Goal: Information Seeking & Learning: Learn about a topic

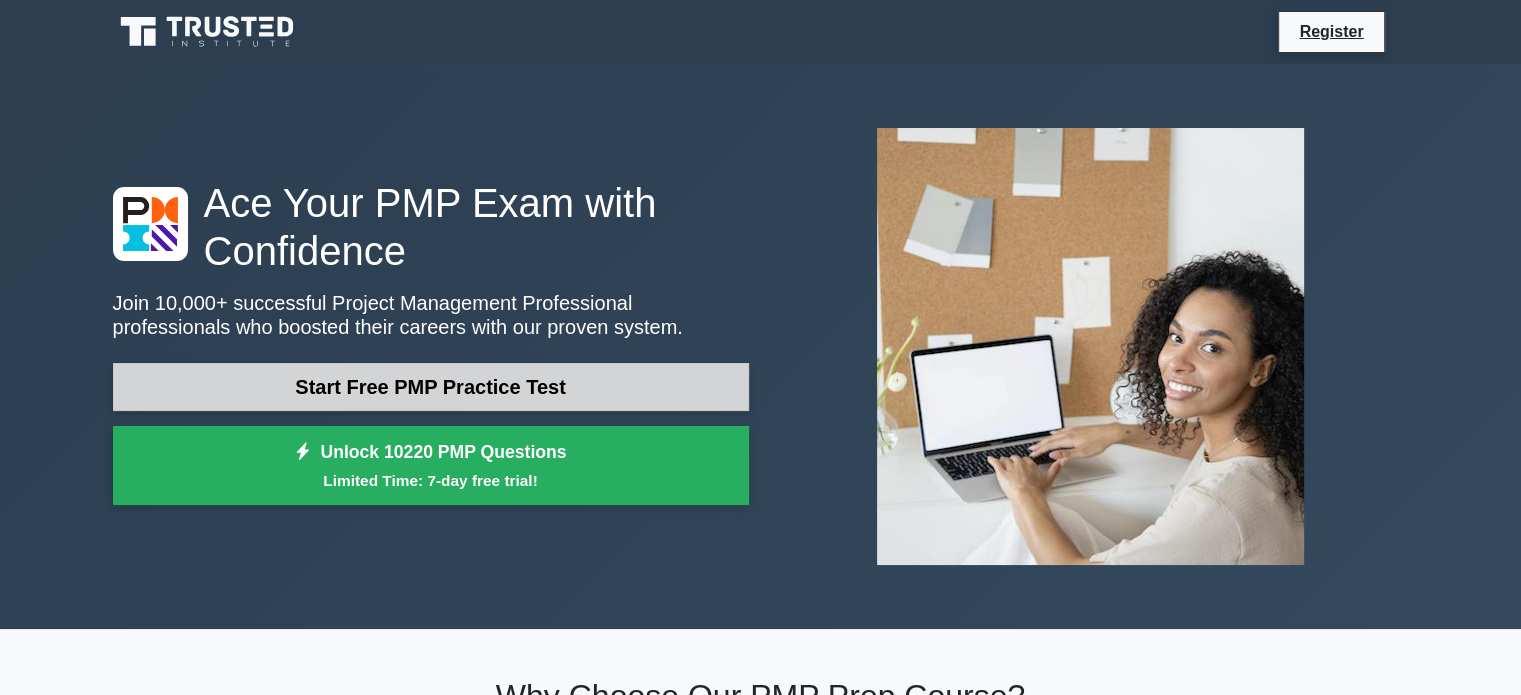
click at [448, 382] on link "Start Free PMP Practice Test" at bounding box center [431, 387] width 636 height 48
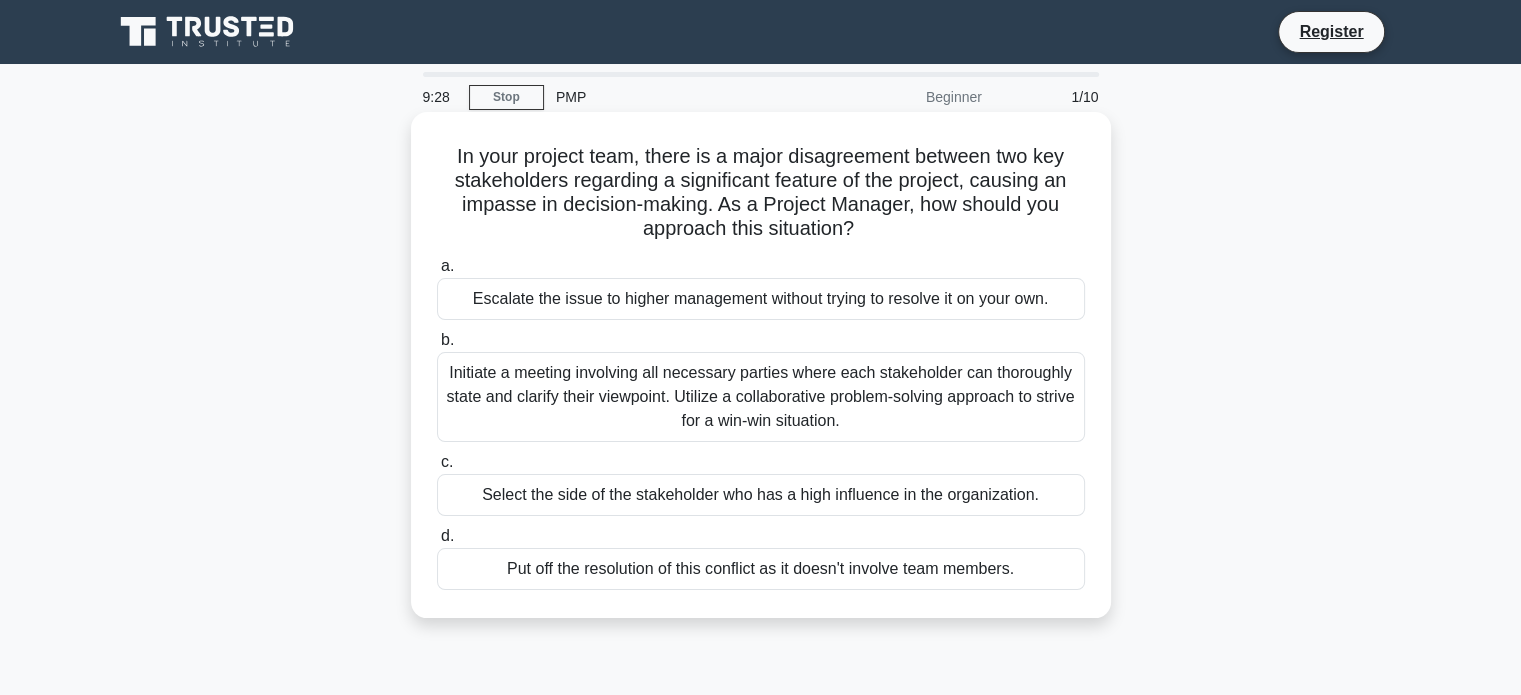
click at [816, 398] on div "Initiate a meeting involving all necessary parties where each stakeholder can t…" at bounding box center [761, 397] width 648 height 90
click at [437, 347] on input "b. Initiate a meeting involving all necessary parties where each stakeholder ca…" at bounding box center [437, 340] width 0 height 13
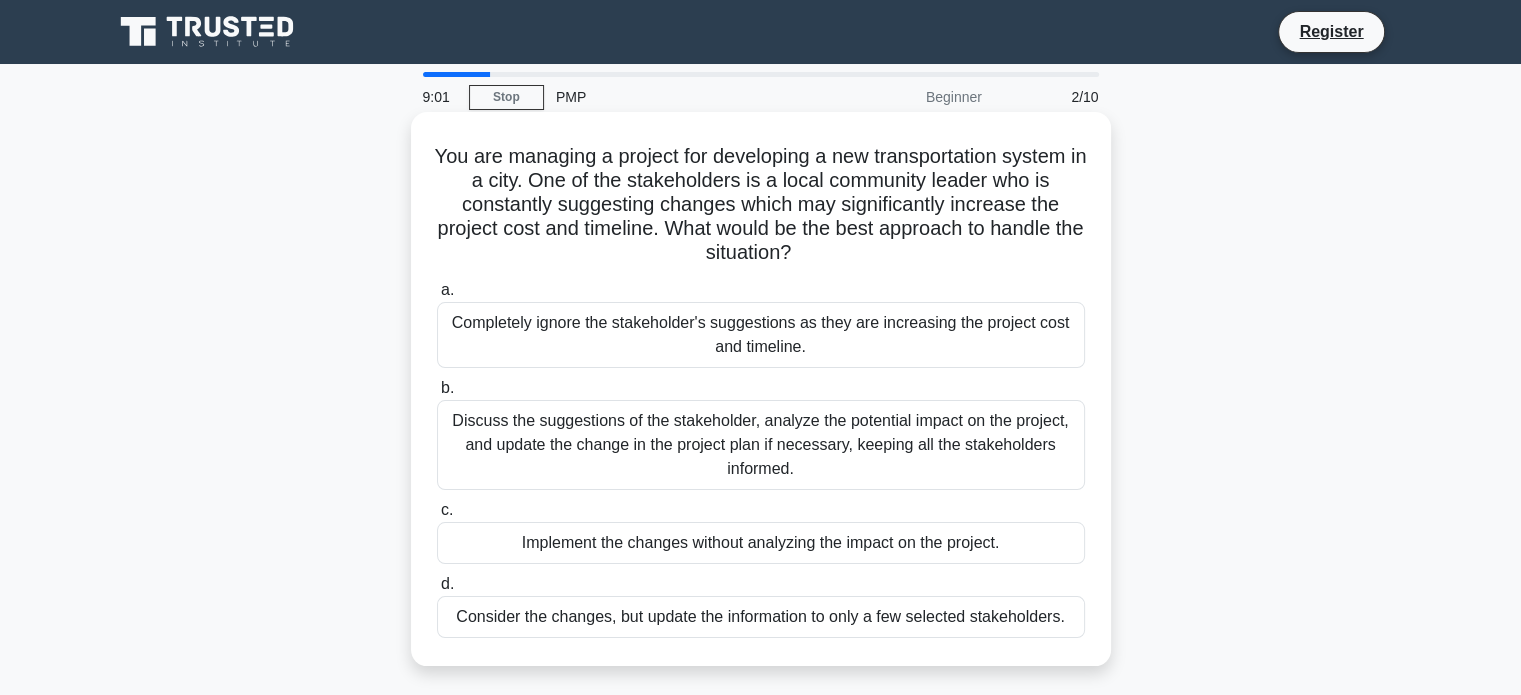
click at [705, 414] on div "Discuss the suggestions of the stakeholder, analyze the potential impact on the…" at bounding box center [761, 445] width 648 height 90
click at [437, 395] on input "b. Discuss the suggestions of the stakeholder, analyze the potential impact on …" at bounding box center [437, 388] width 0 height 13
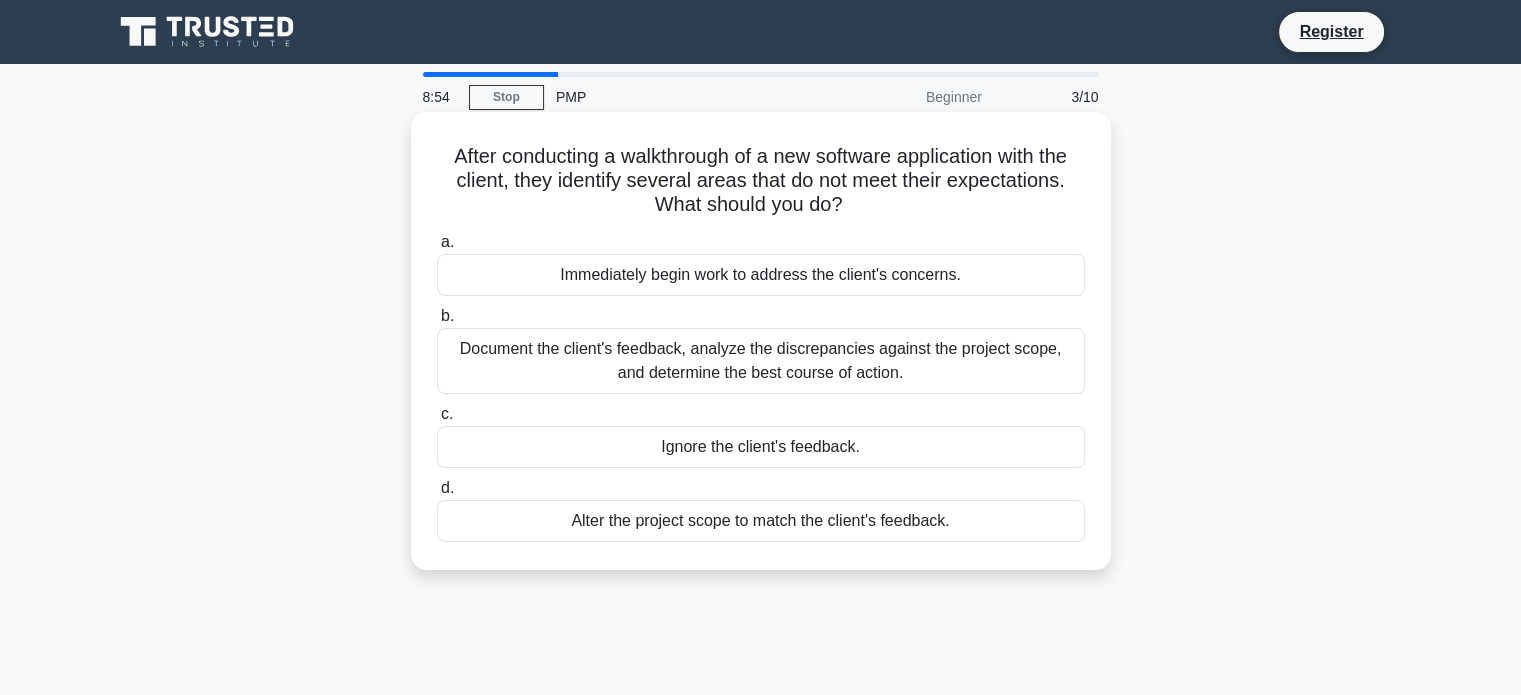
click at [708, 340] on div "Document the client's feedback, analyze the discrepancies against the project s…" at bounding box center [761, 361] width 648 height 66
click at [437, 323] on input "b. Document the client's feedback, analyze the discrepancies against the projec…" at bounding box center [437, 316] width 0 height 13
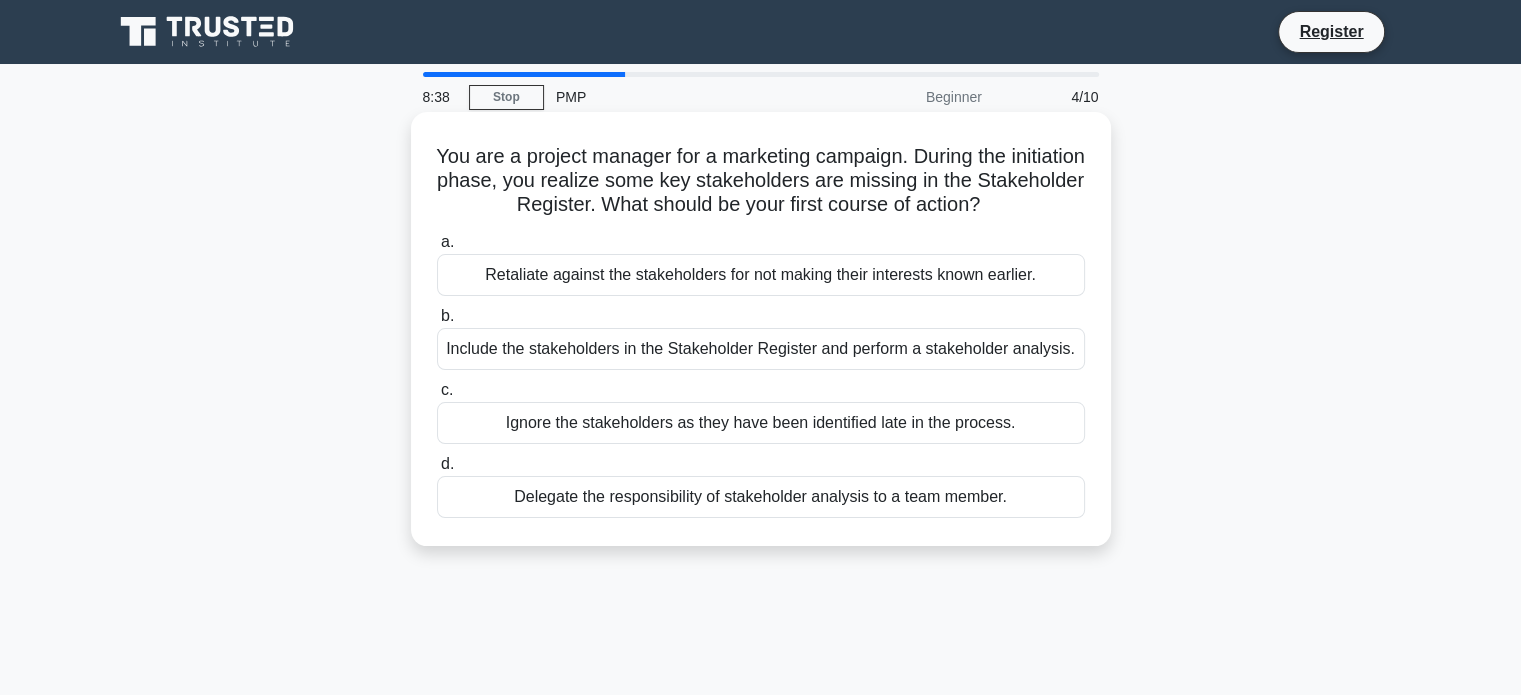
click at [716, 359] on div "Include the stakeholders in the Stakeholder Register and perform a stakeholder …" at bounding box center [761, 349] width 648 height 42
click at [437, 323] on input "b. Include the stakeholders in the Stakeholder Register and perform a stakehold…" at bounding box center [437, 316] width 0 height 13
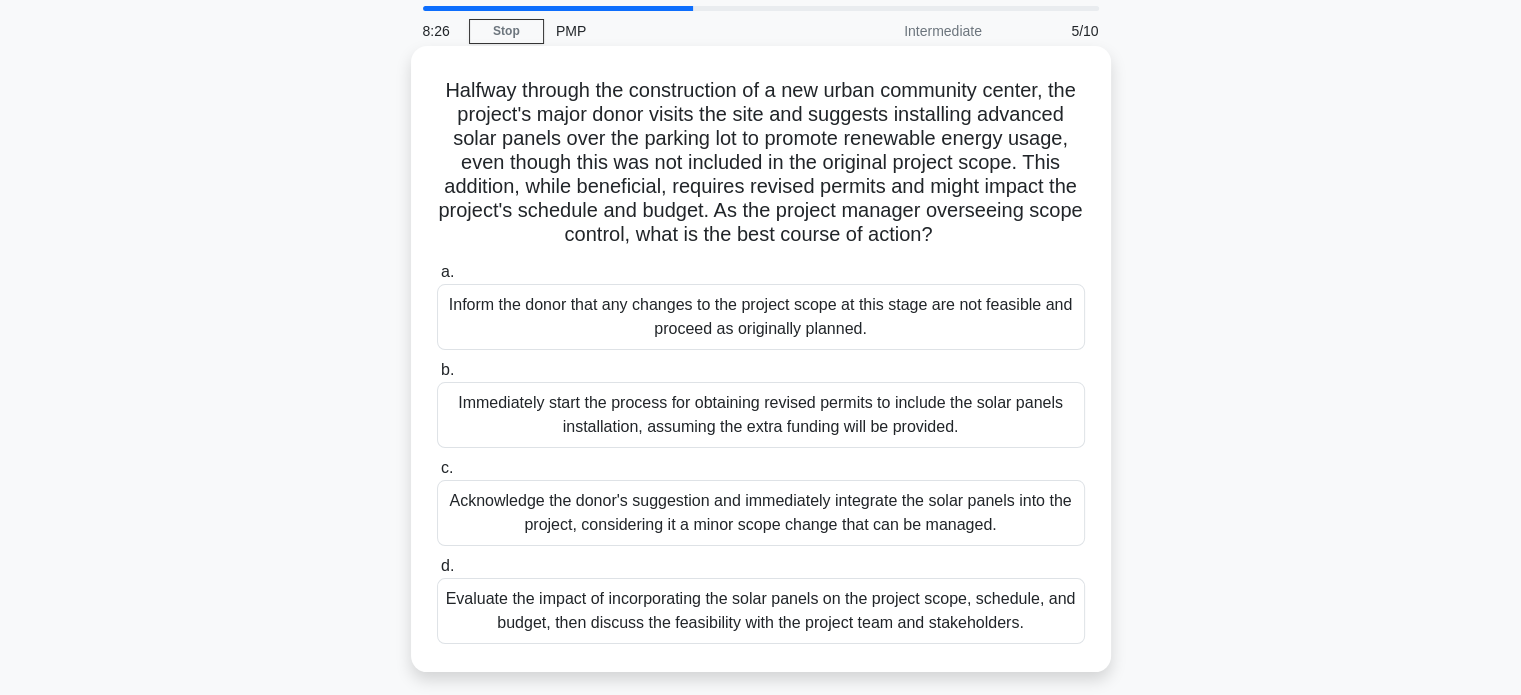
scroll to position [100, 0]
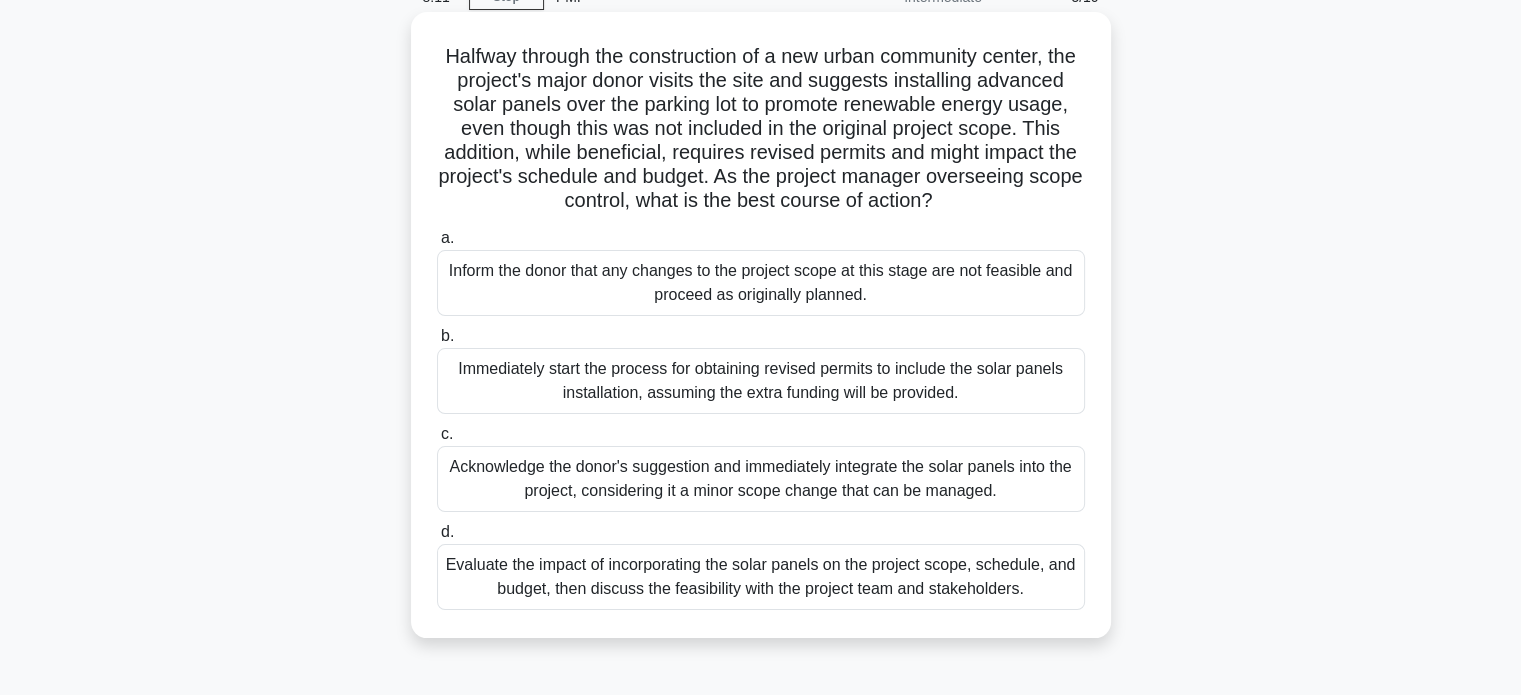
click at [670, 414] on div "Immediately start the process for obtaining revised permits to include the sola…" at bounding box center [761, 381] width 648 height 66
click at [717, 408] on div "Immediately start the process for obtaining revised permits to include the sola…" at bounding box center [761, 381] width 648 height 66
click at [437, 343] on input "b. Immediately start the process for obtaining revised permits to include the s…" at bounding box center [437, 336] width 0 height 13
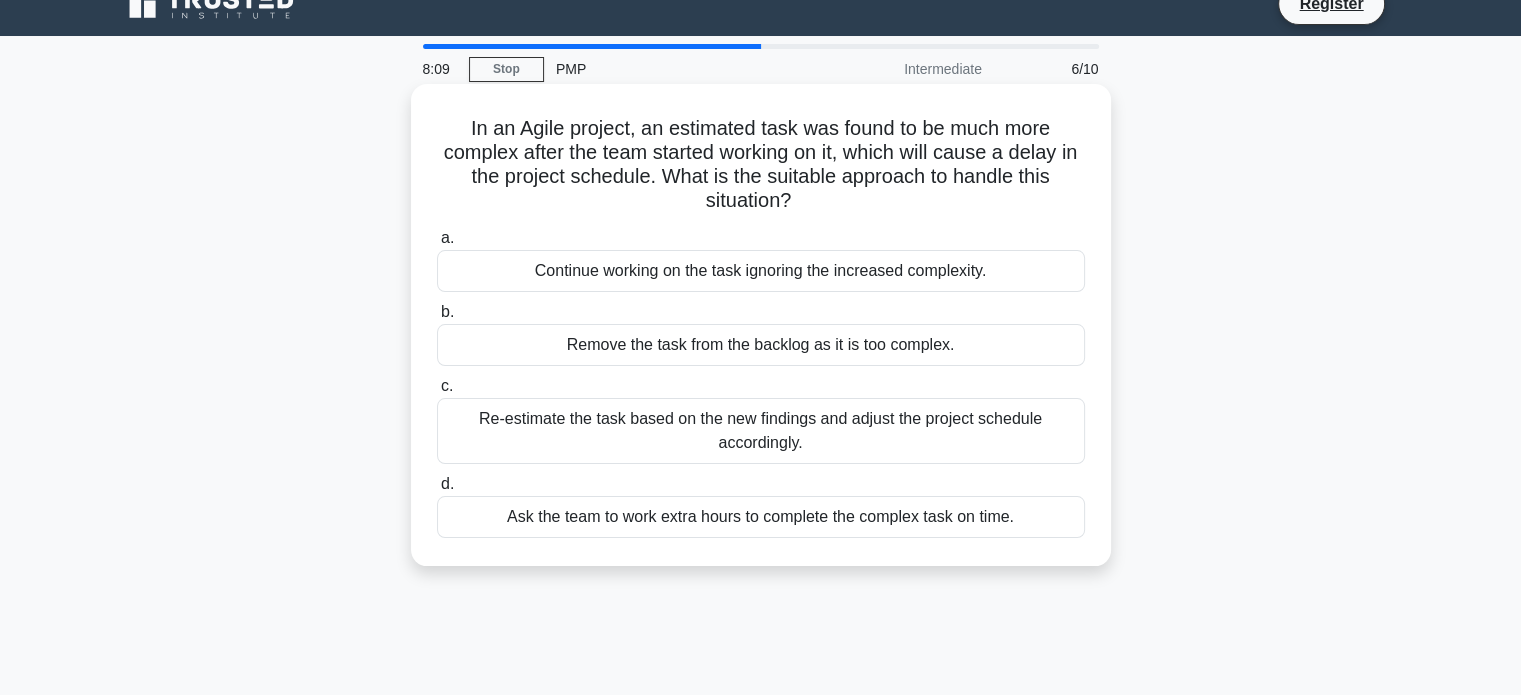
scroll to position [0, 0]
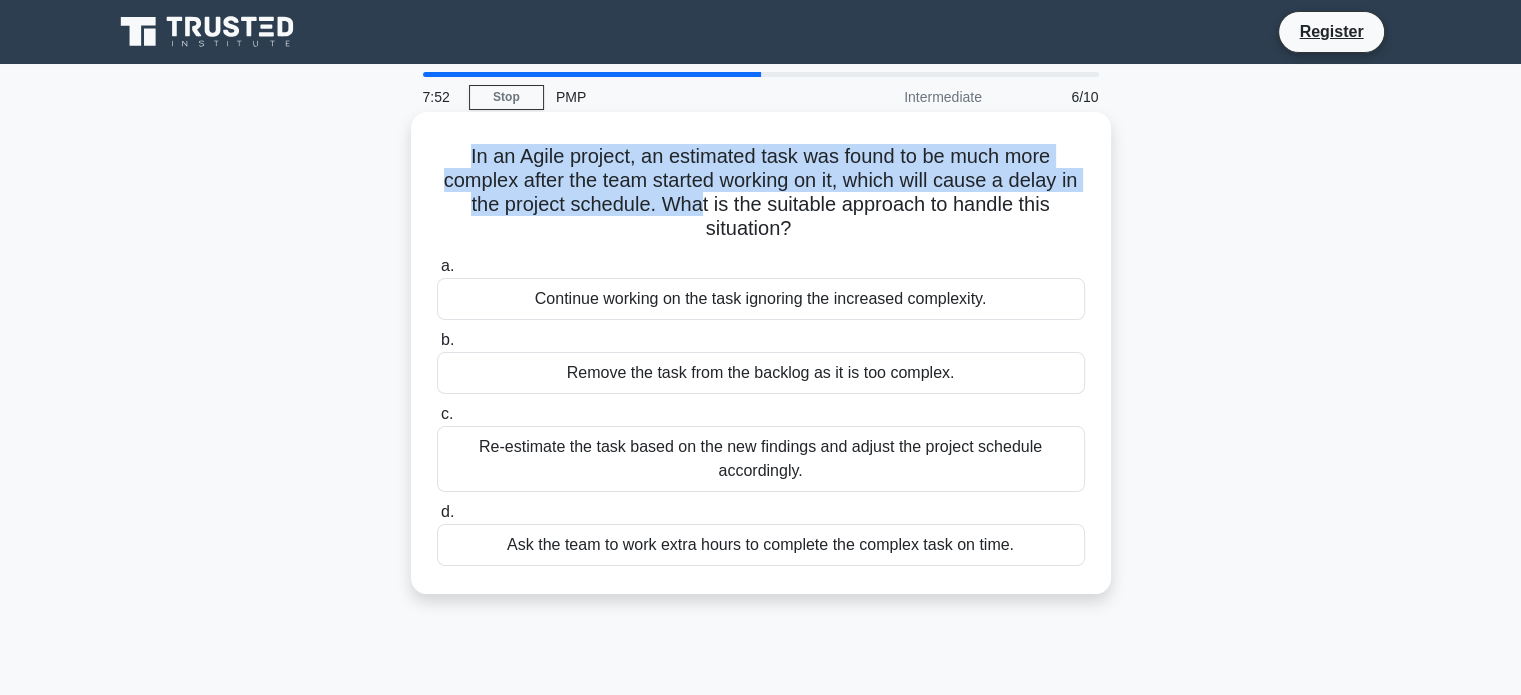
drag, startPoint x: 456, startPoint y: 158, endPoint x: 708, endPoint y: 200, distance: 255.4
click at [708, 200] on h5 "In an Agile project, an estimated task was found to be much more complex after …" at bounding box center [761, 193] width 652 height 98
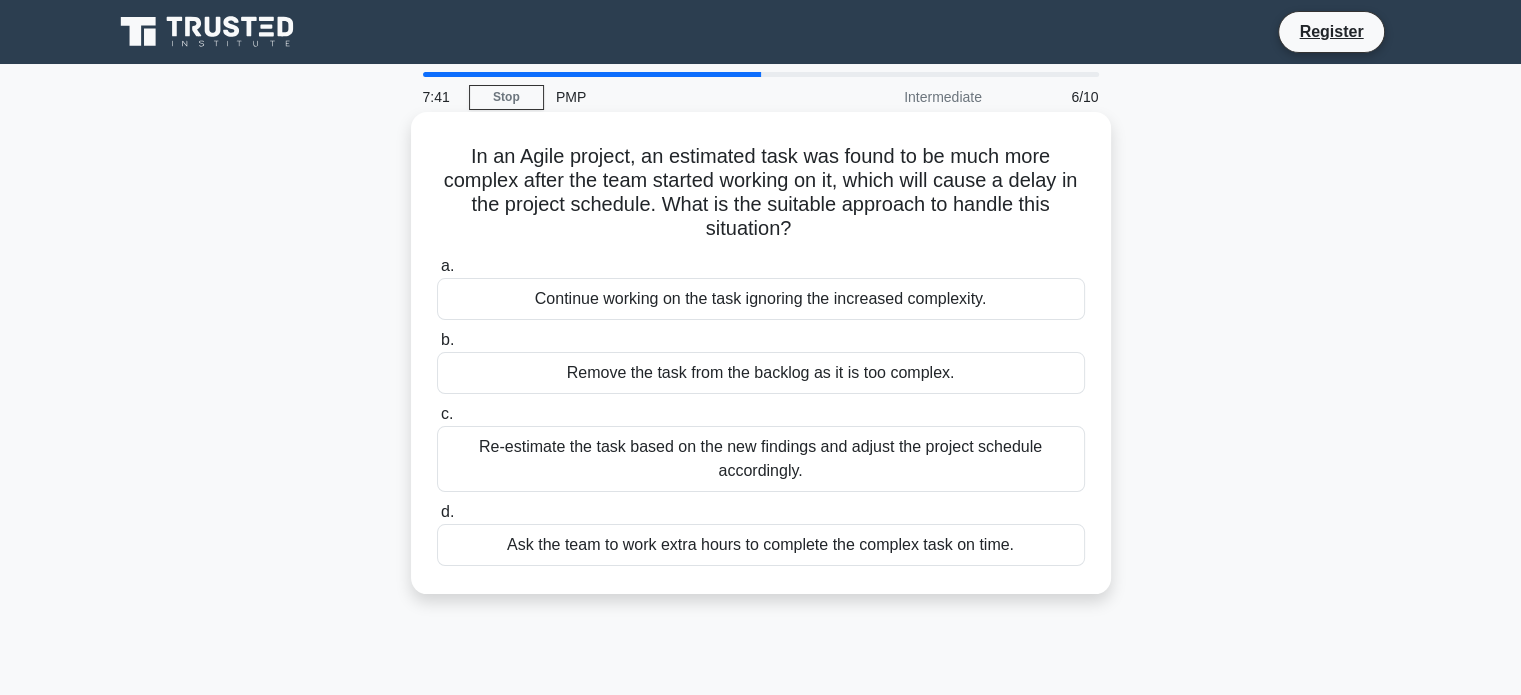
click at [647, 463] on div "Re-estimate the task based on the new findings and adjust the project schedule …" at bounding box center [761, 459] width 648 height 66
click at [437, 421] on input "c. Re-estimate the task based on the new findings and adjust the project schedu…" at bounding box center [437, 414] width 0 height 13
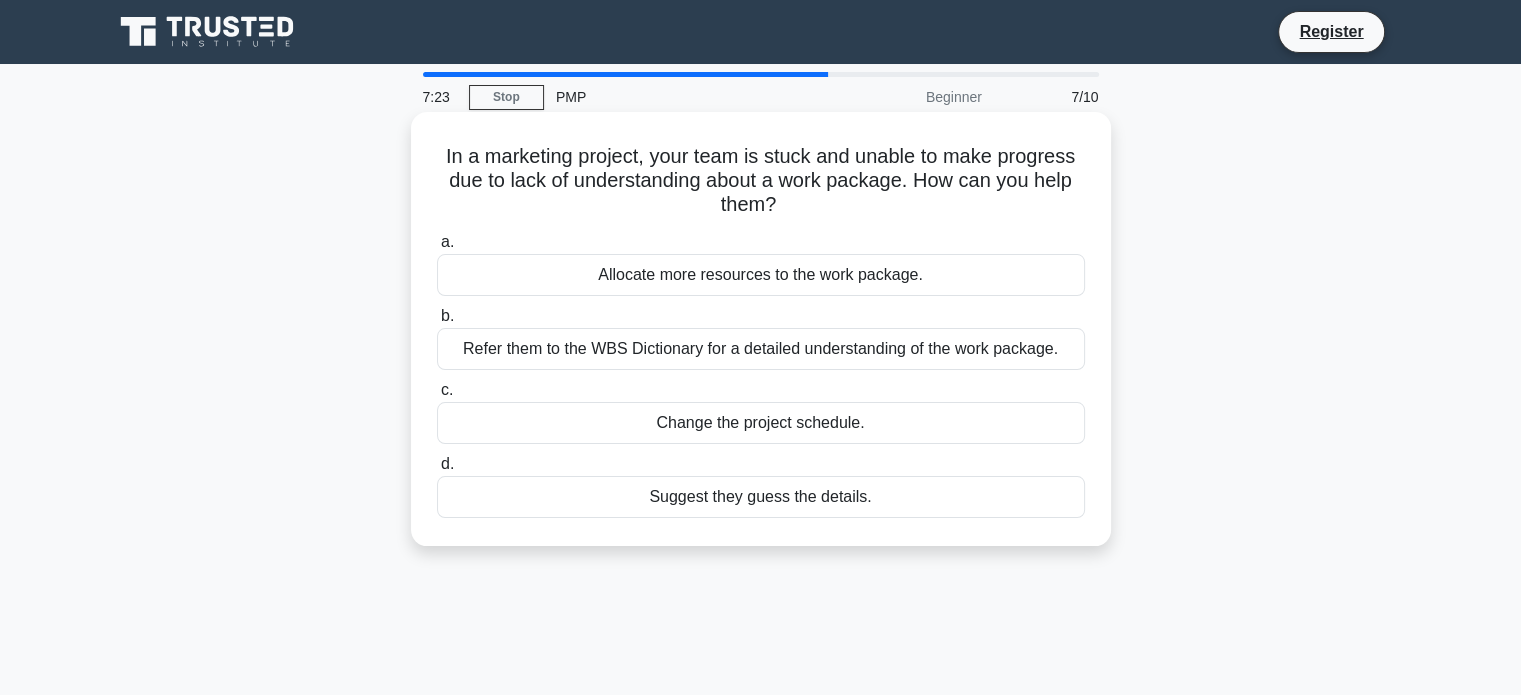
click at [788, 357] on div "Refer them to the WBS Dictionary for a detailed understanding of the work packa…" at bounding box center [761, 349] width 648 height 42
click at [437, 323] on input "b. Refer them to the WBS Dictionary for a detailed understanding of the work pa…" at bounding box center [437, 316] width 0 height 13
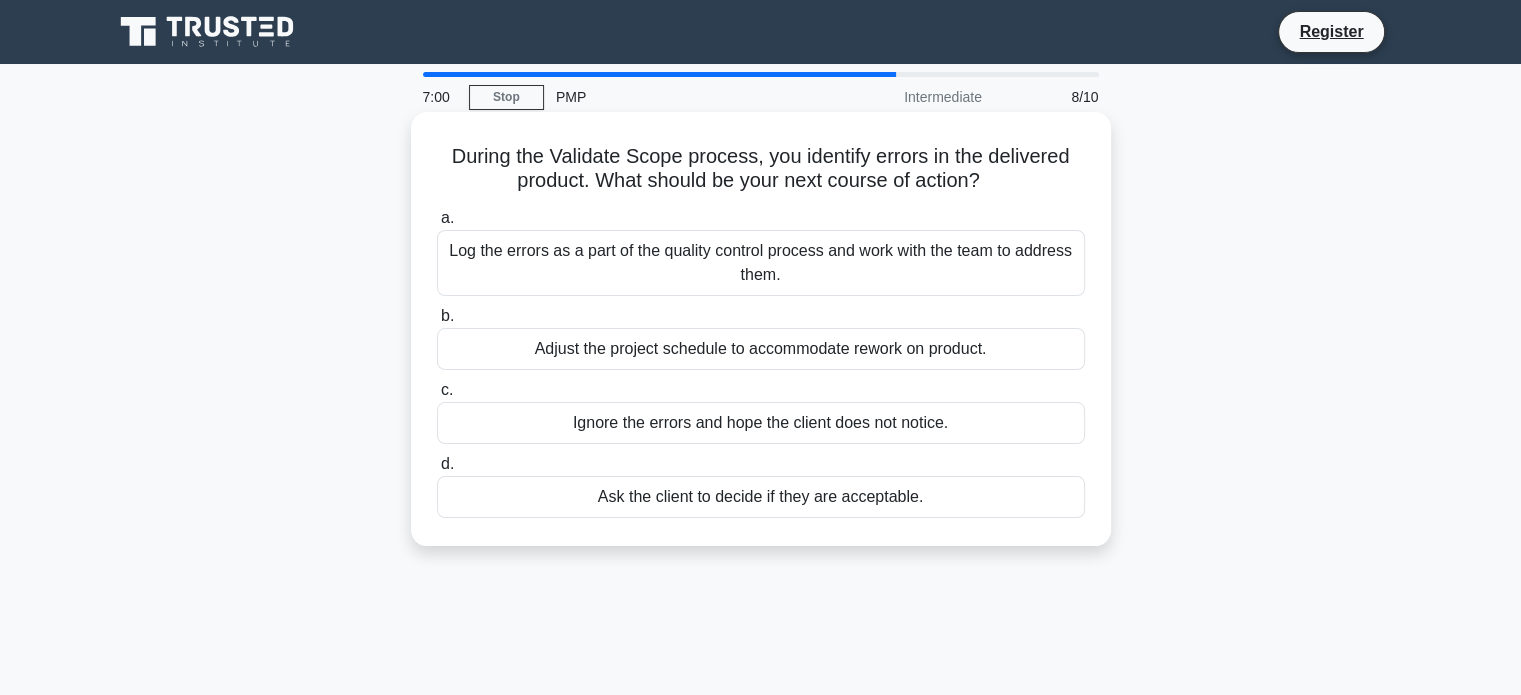
click at [533, 354] on div "Adjust the project schedule to accommodate rework on product." at bounding box center [761, 349] width 648 height 42
click at [437, 323] on input "b. Adjust the project schedule to accommodate rework on product." at bounding box center [437, 316] width 0 height 13
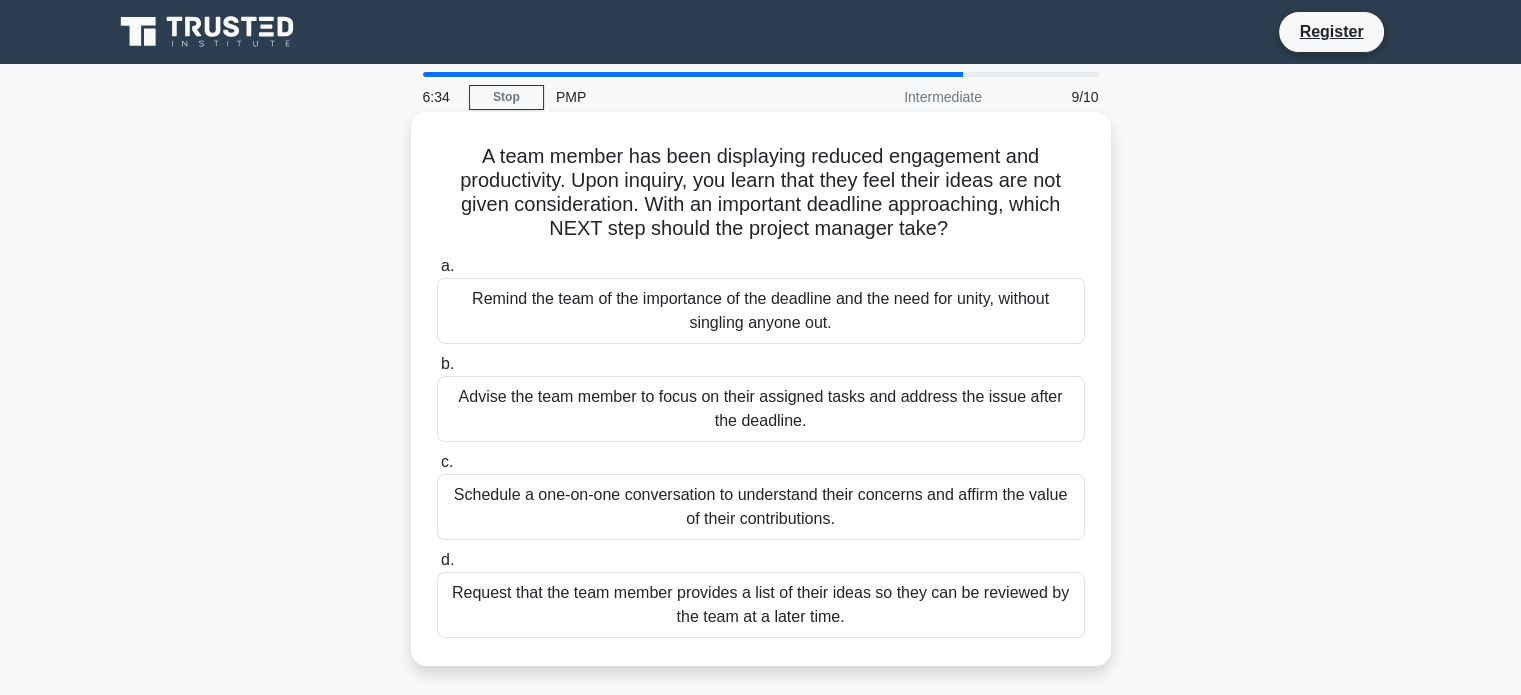
click at [796, 323] on div "Remind the team of the importance of the deadline and the need for unity, witho…" at bounding box center [761, 311] width 648 height 66
click at [437, 273] on input "a. Remind the team of the importance of the deadline and the need for unity, wi…" at bounding box center [437, 266] width 0 height 13
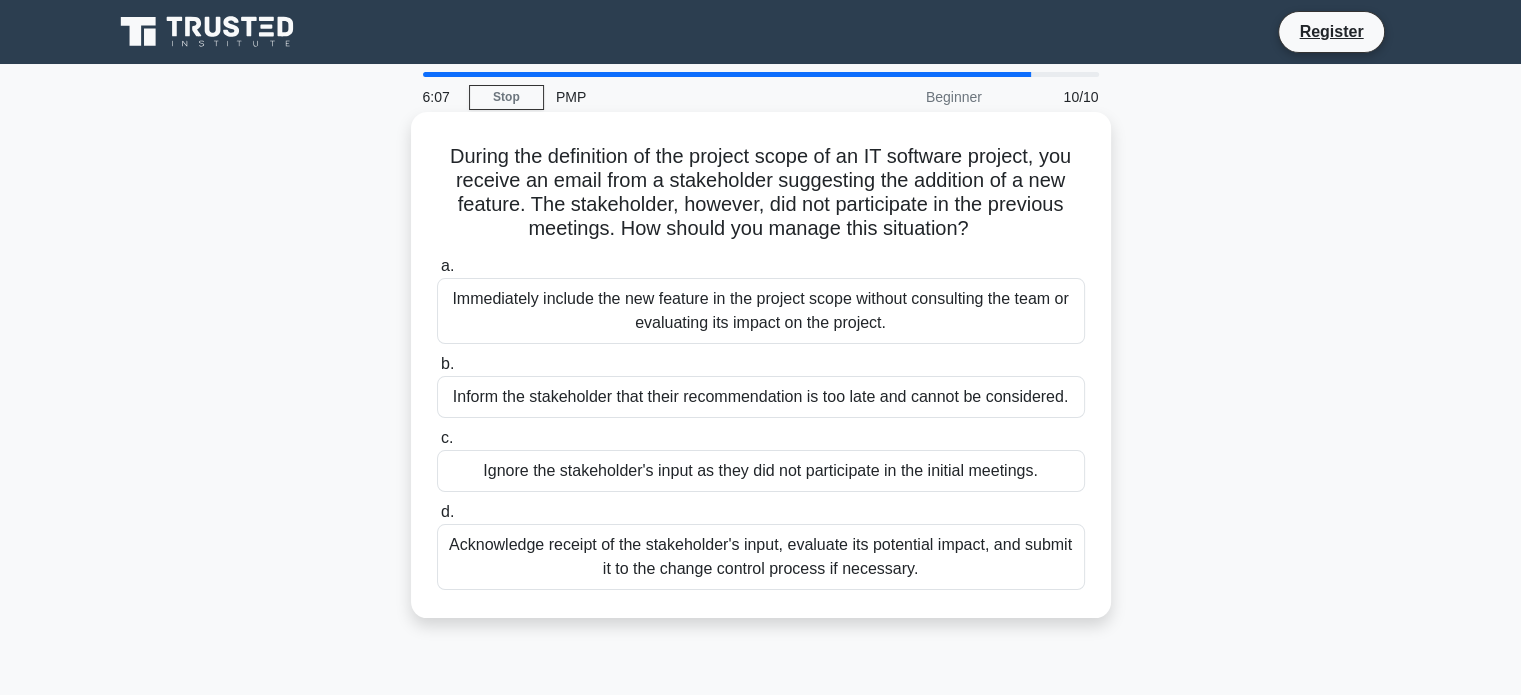
click at [643, 567] on div "Acknowledge receipt of the stakeholder's input, evaluate its potential impact, …" at bounding box center [761, 557] width 648 height 66
click at [708, 556] on div "Acknowledge receipt of the stakeholder's input, evaluate its potential impact, …" at bounding box center [761, 557] width 648 height 66
click at [437, 519] on input "d. Acknowledge receipt of the stakeholder's input, evaluate its potential impac…" at bounding box center [437, 512] width 0 height 13
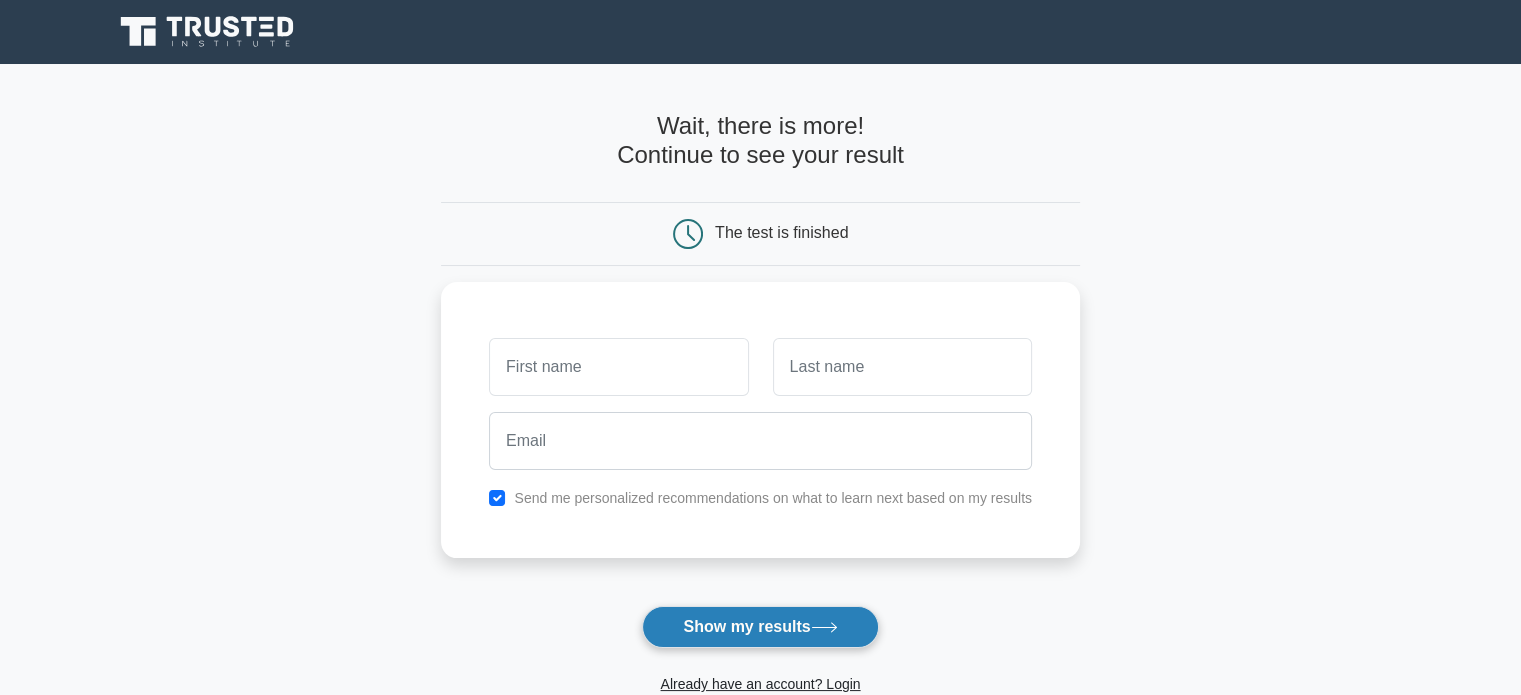
click at [720, 643] on button "Show my results" at bounding box center [760, 627] width 236 height 42
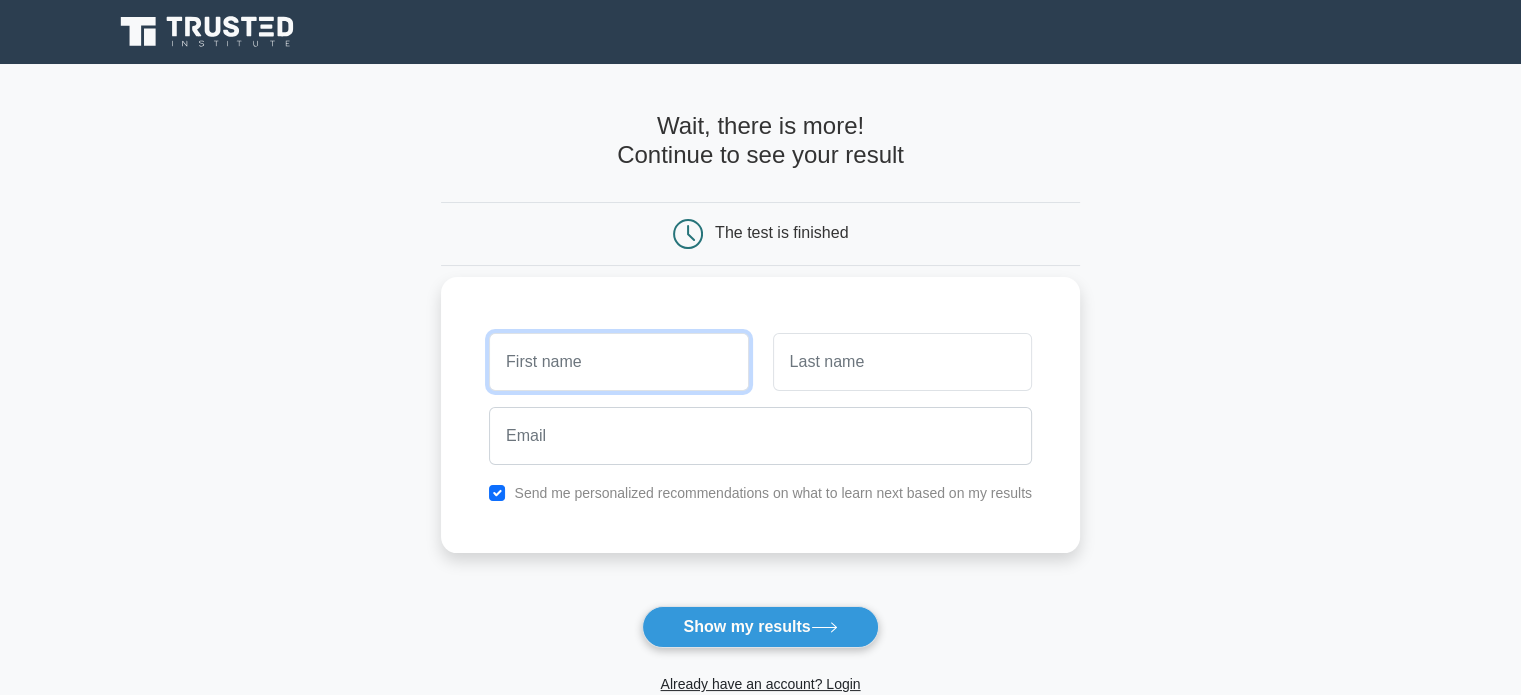
click at [540, 367] on input "text" at bounding box center [618, 362] width 259 height 58
type input "Priya"
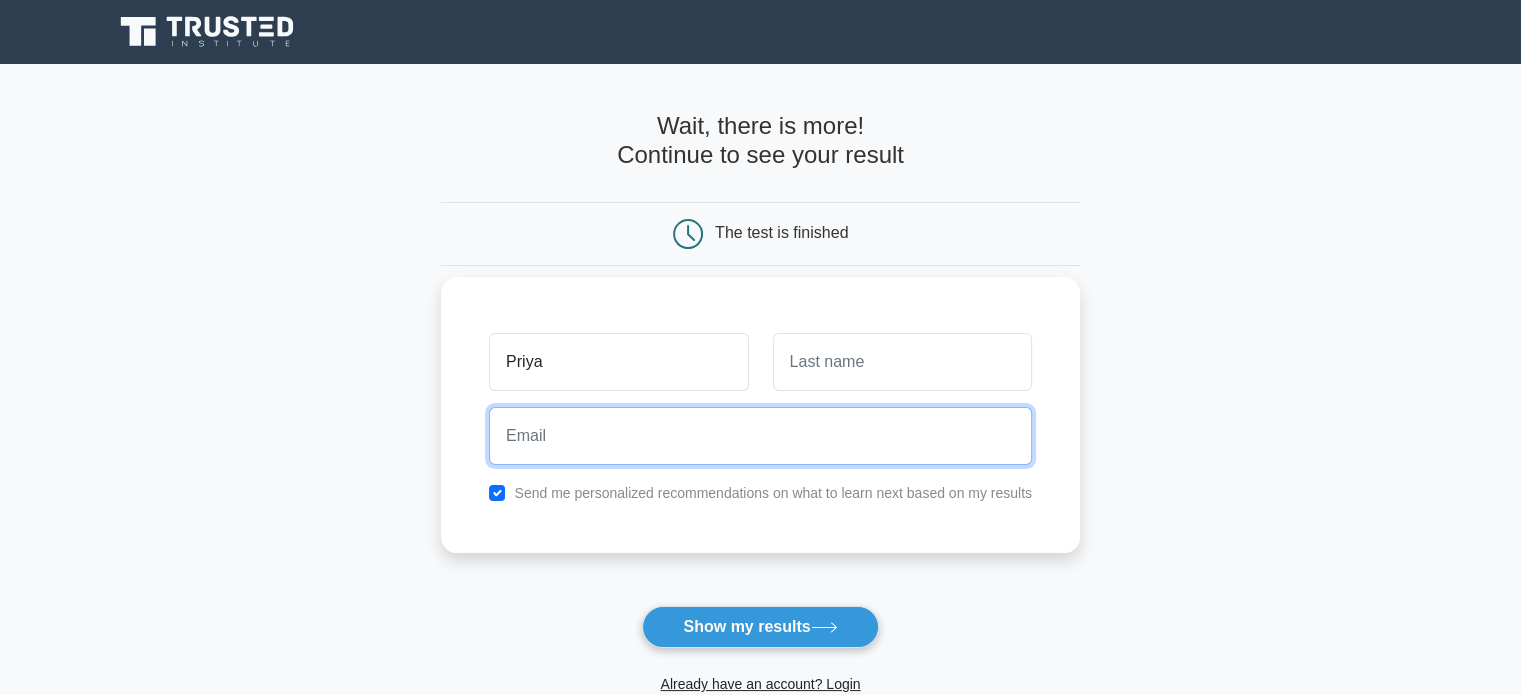
click at [589, 441] on input "email" at bounding box center [760, 436] width 543 height 58
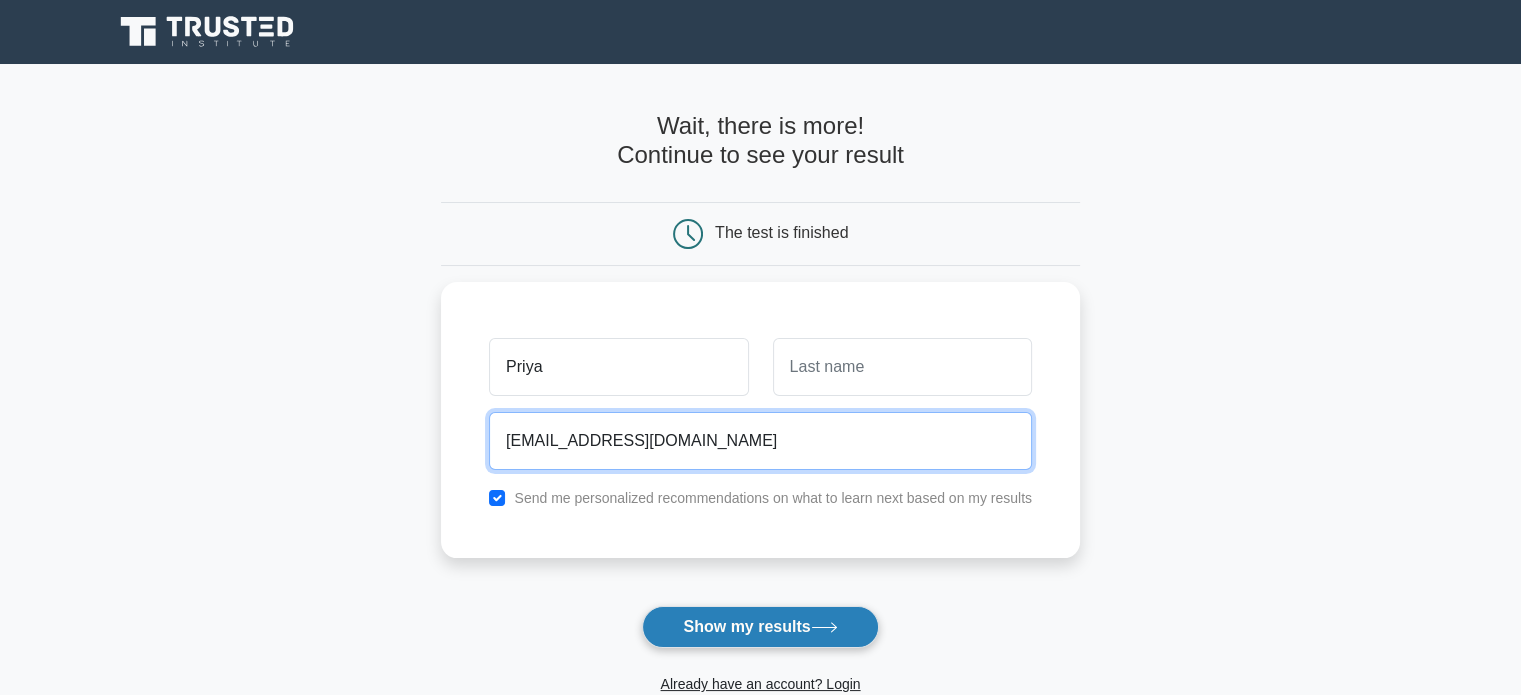
type input "bluestarpriya@gmail.com"
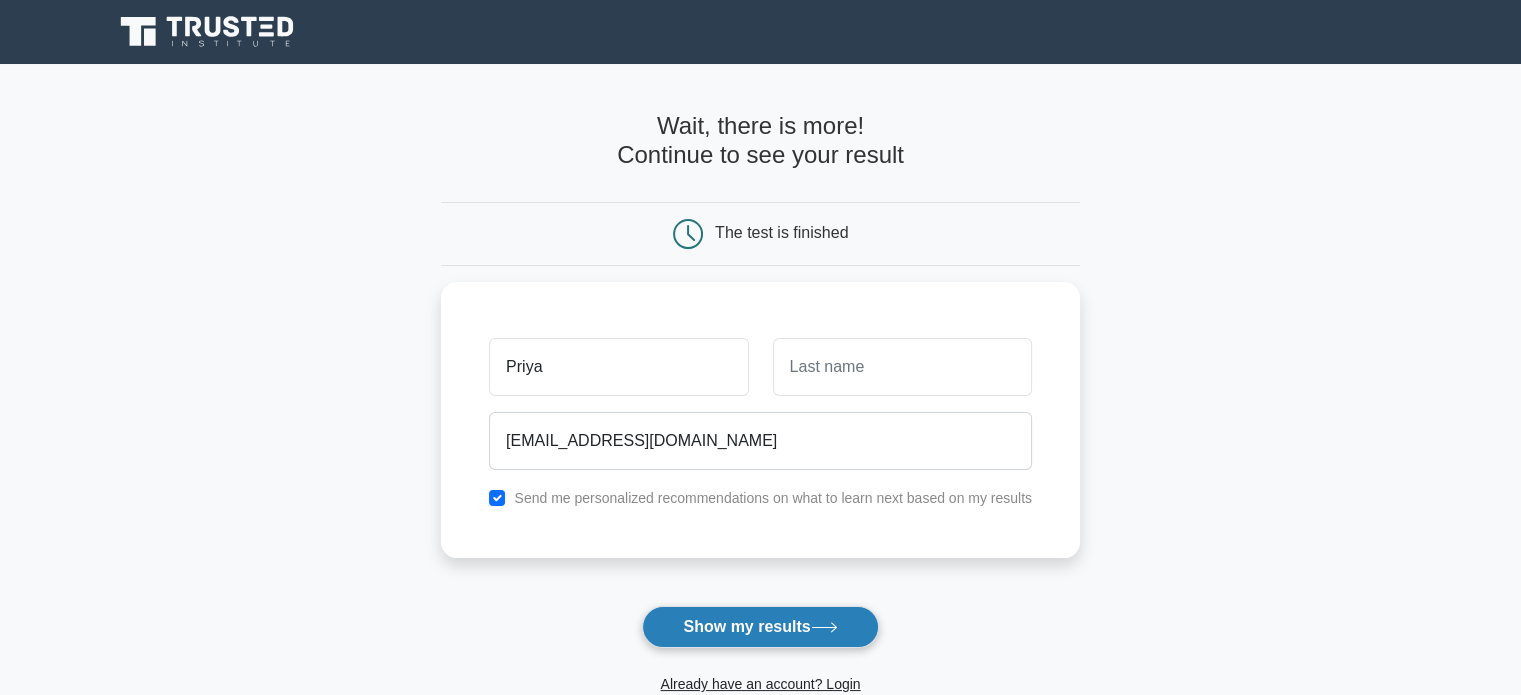
click at [730, 637] on button "Show my results" at bounding box center [760, 627] width 236 height 42
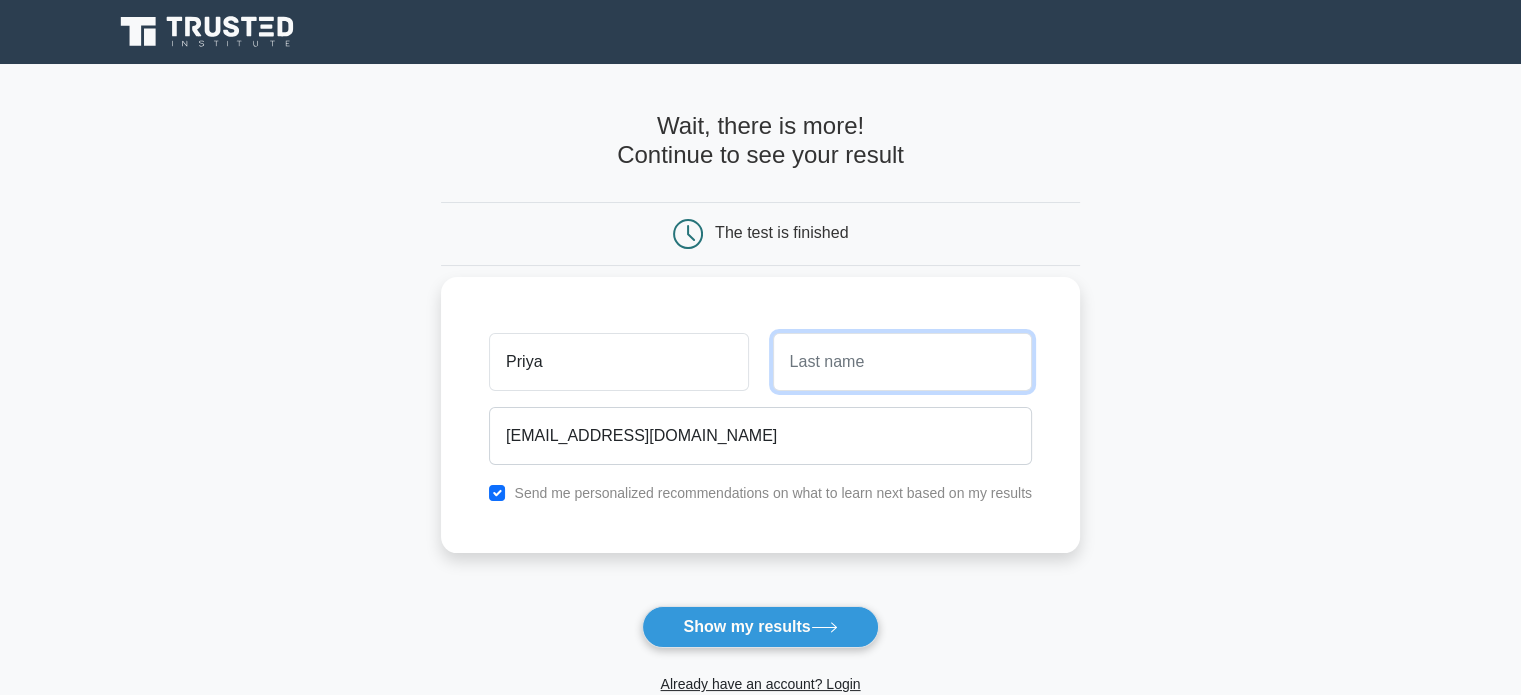
click at [832, 365] on input "text" at bounding box center [902, 362] width 259 height 58
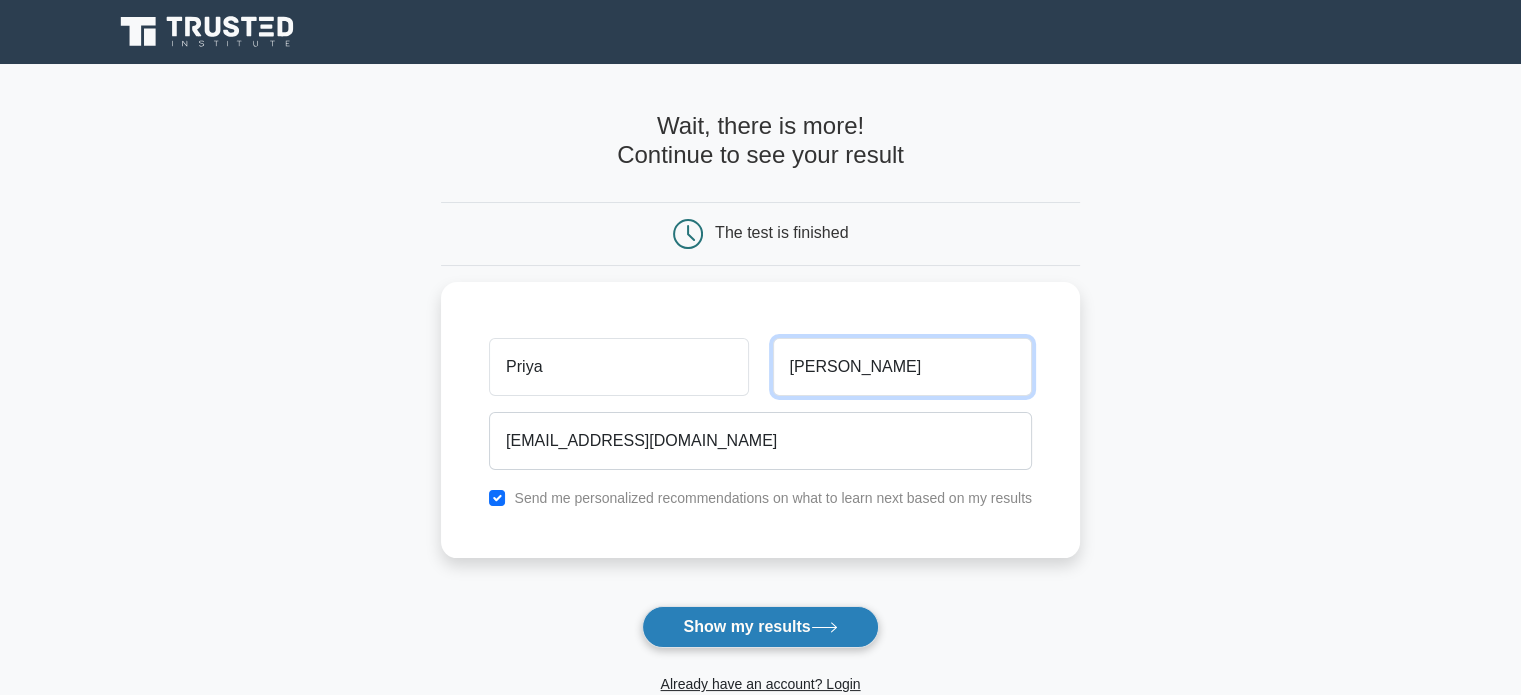
type input "John"
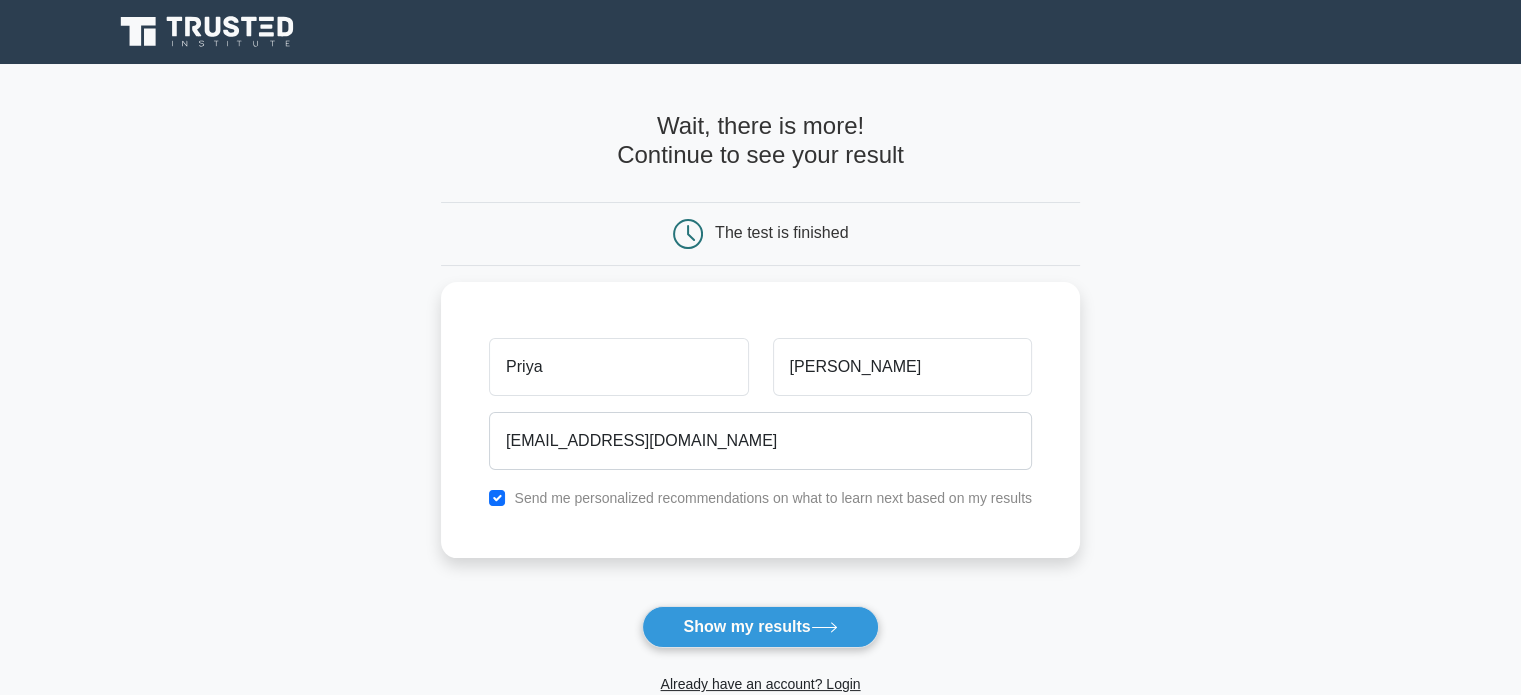
click at [767, 623] on button "Show my results" at bounding box center [760, 627] width 236 height 42
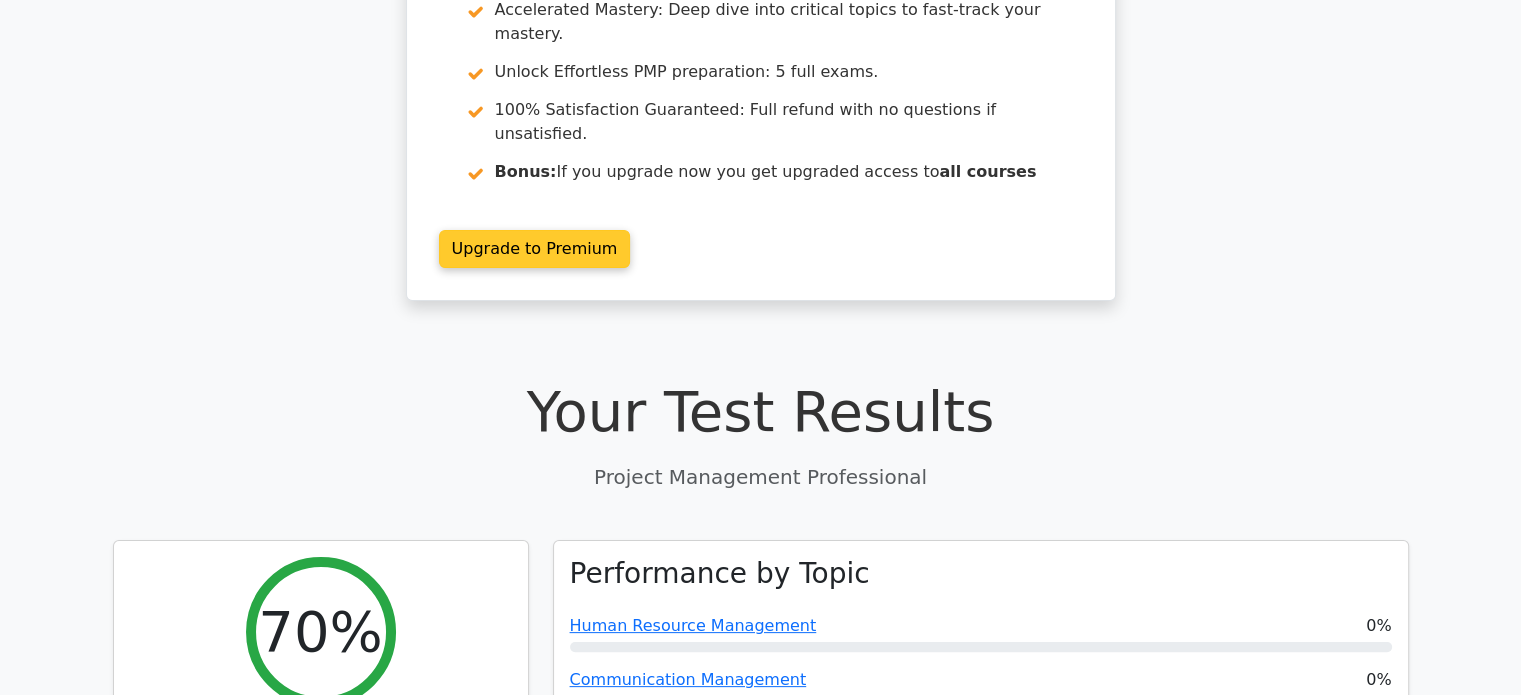
scroll to position [500, 0]
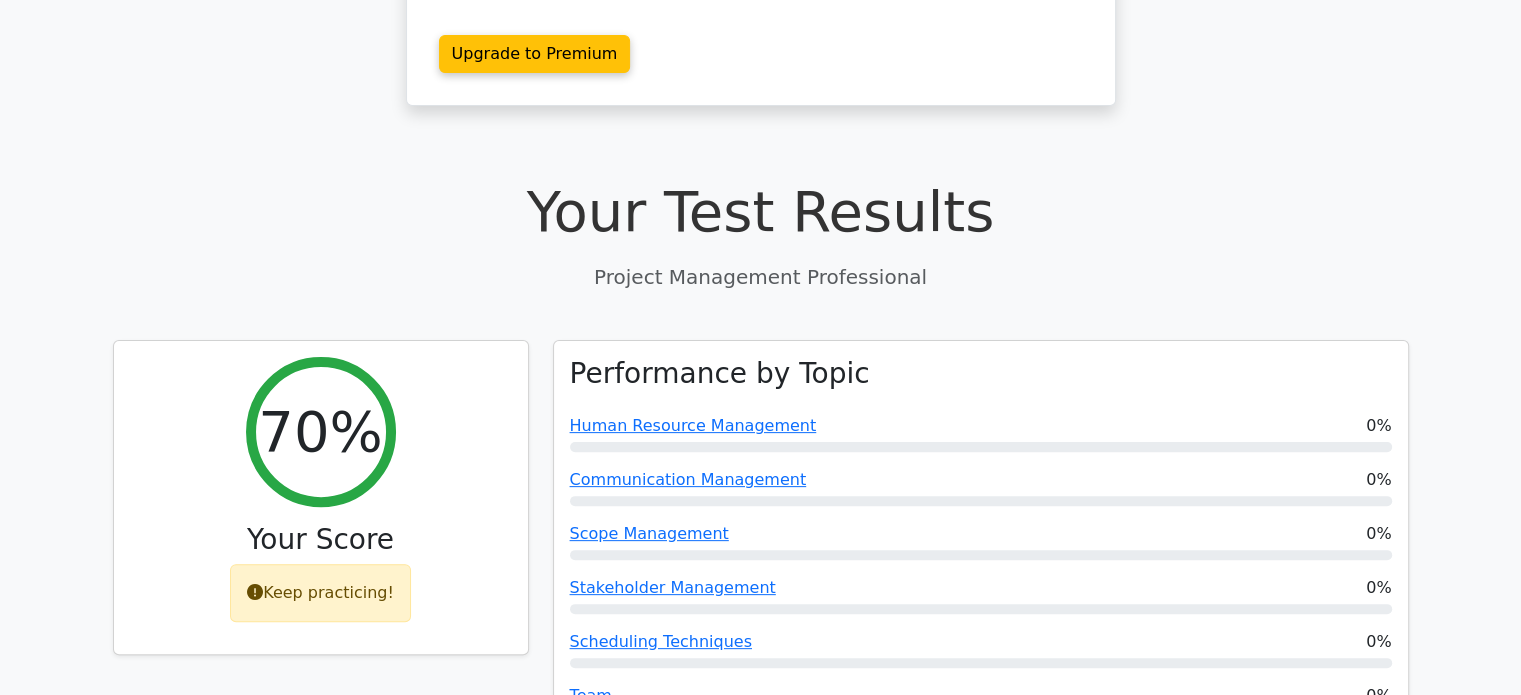
click at [849, 178] on h1 "Your Test Results" at bounding box center [761, 211] width 1296 height 67
click at [763, 178] on h1 "Your Test Results" at bounding box center [761, 211] width 1296 height 67
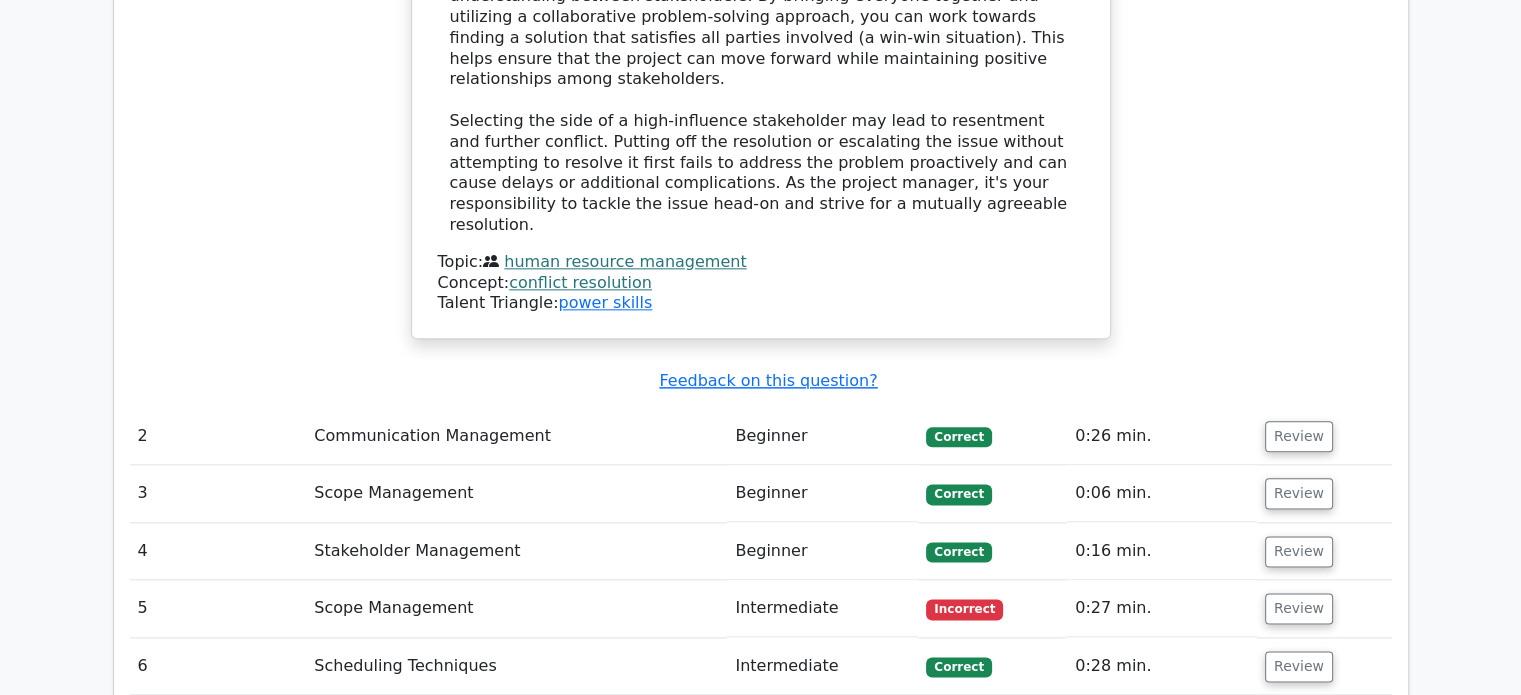
scroll to position [2399, 0]
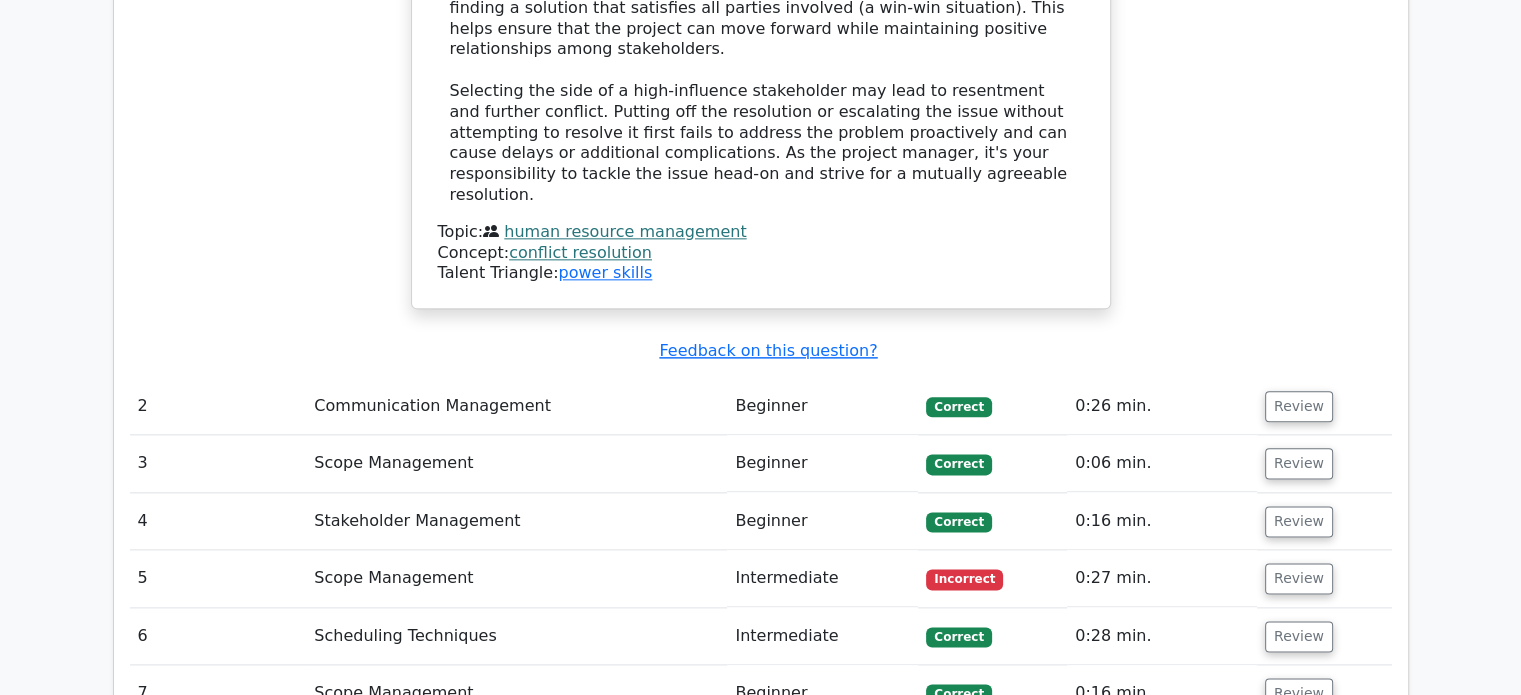
click at [376, 550] on td "Scope Management" at bounding box center [516, 578] width 421 height 57
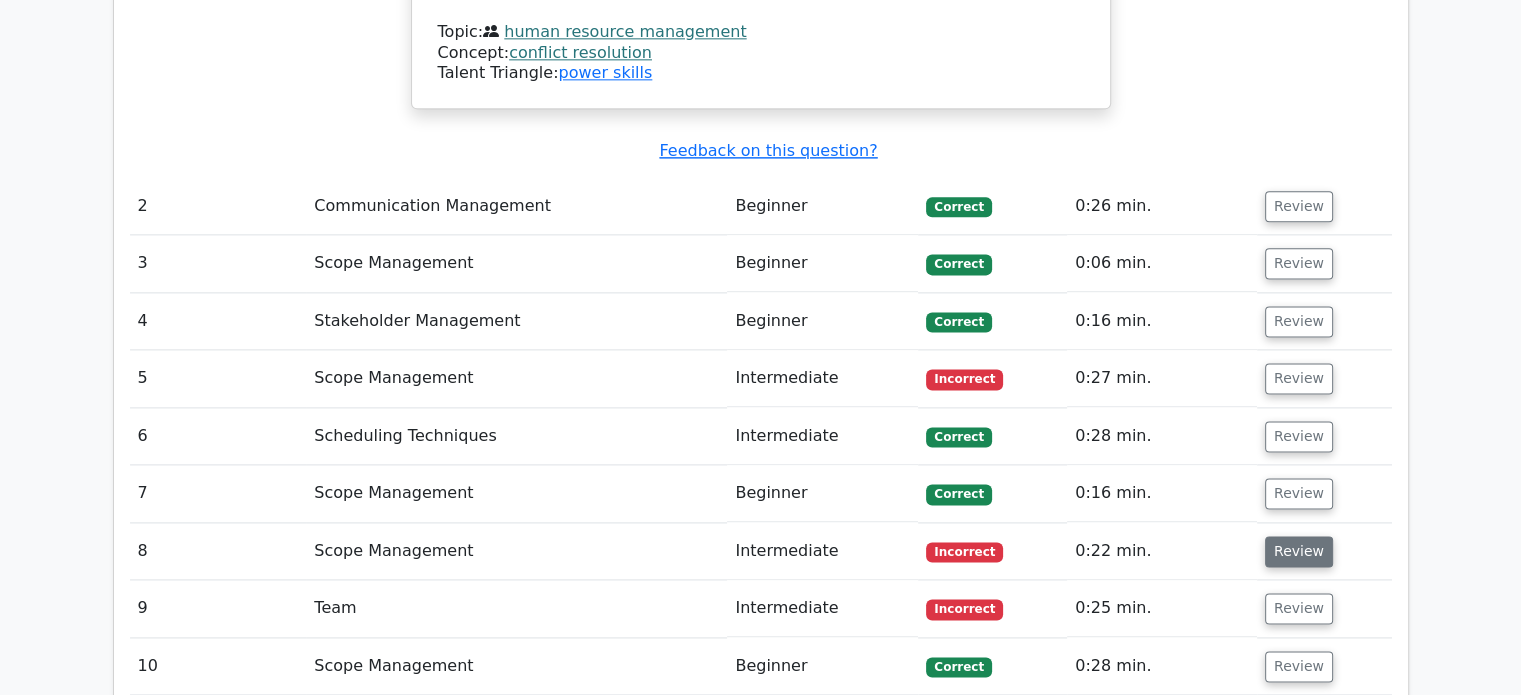
click at [1292, 536] on button "Review" at bounding box center [1299, 551] width 68 height 31
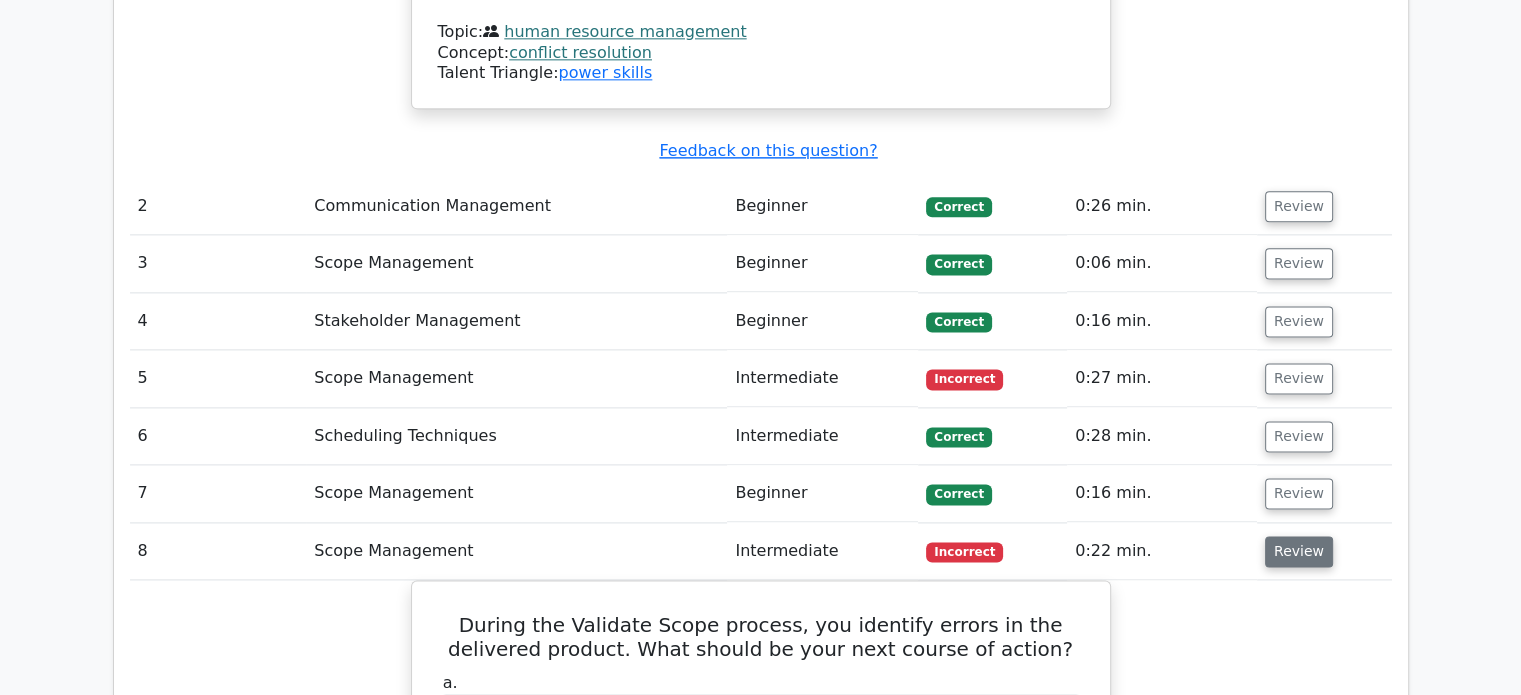
click at [1290, 536] on button "Review" at bounding box center [1299, 551] width 68 height 31
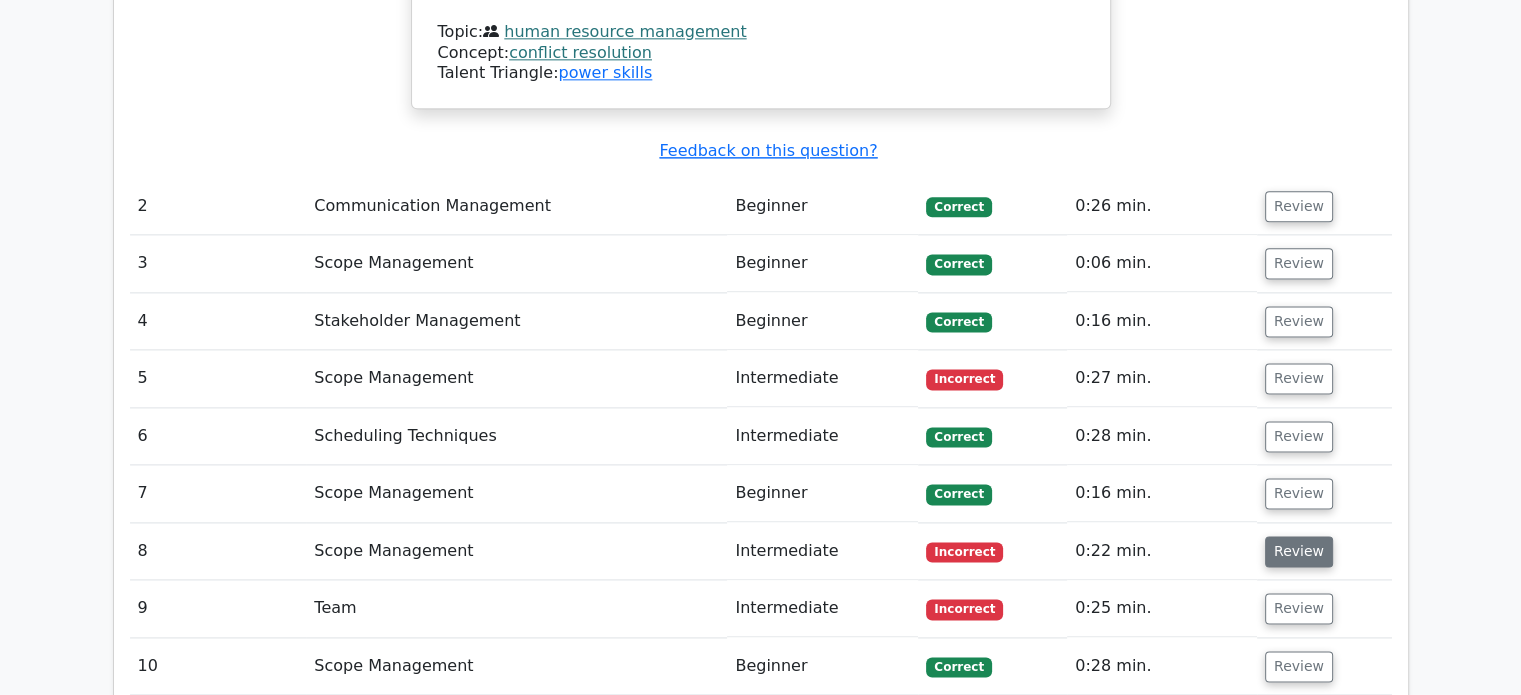
click at [1290, 536] on button "Review" at bounding box center [1299, 551] width 68 height 31
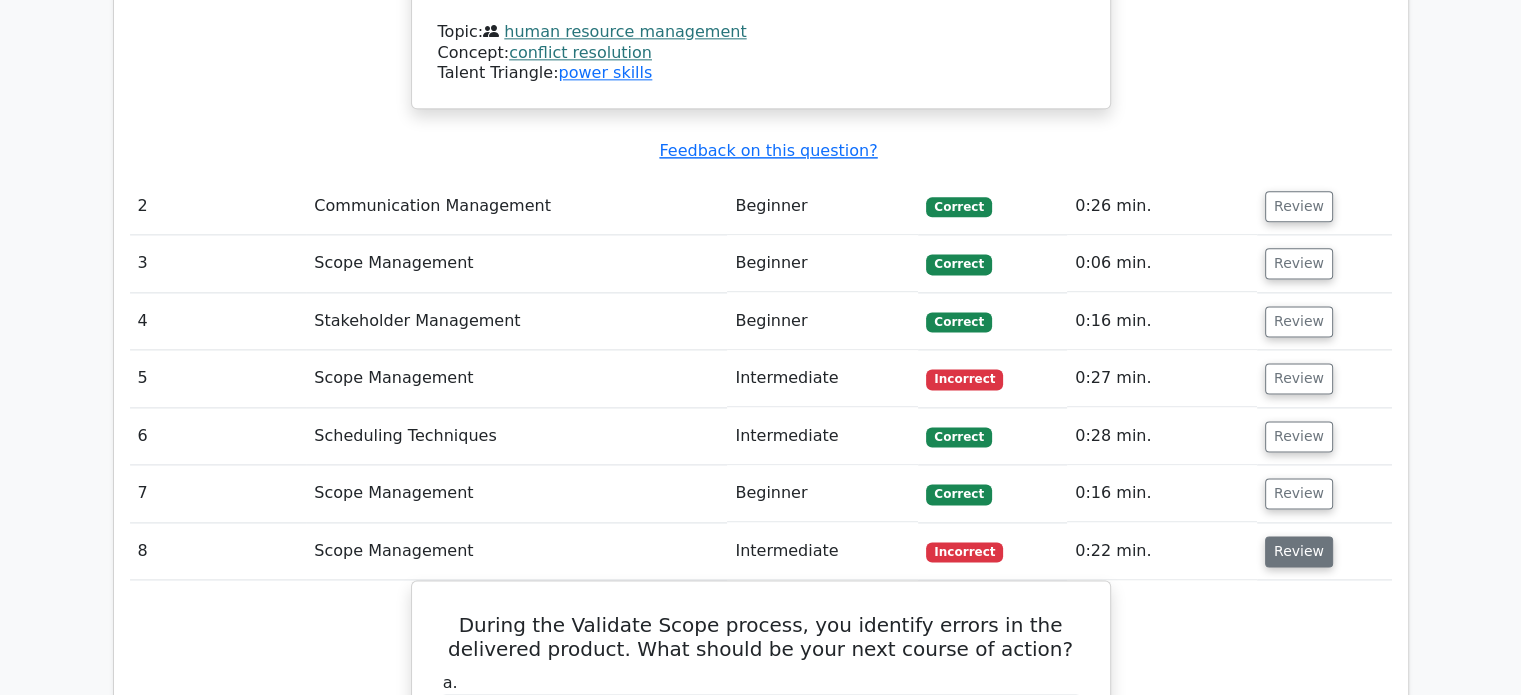
scroll to position [2699, 0]
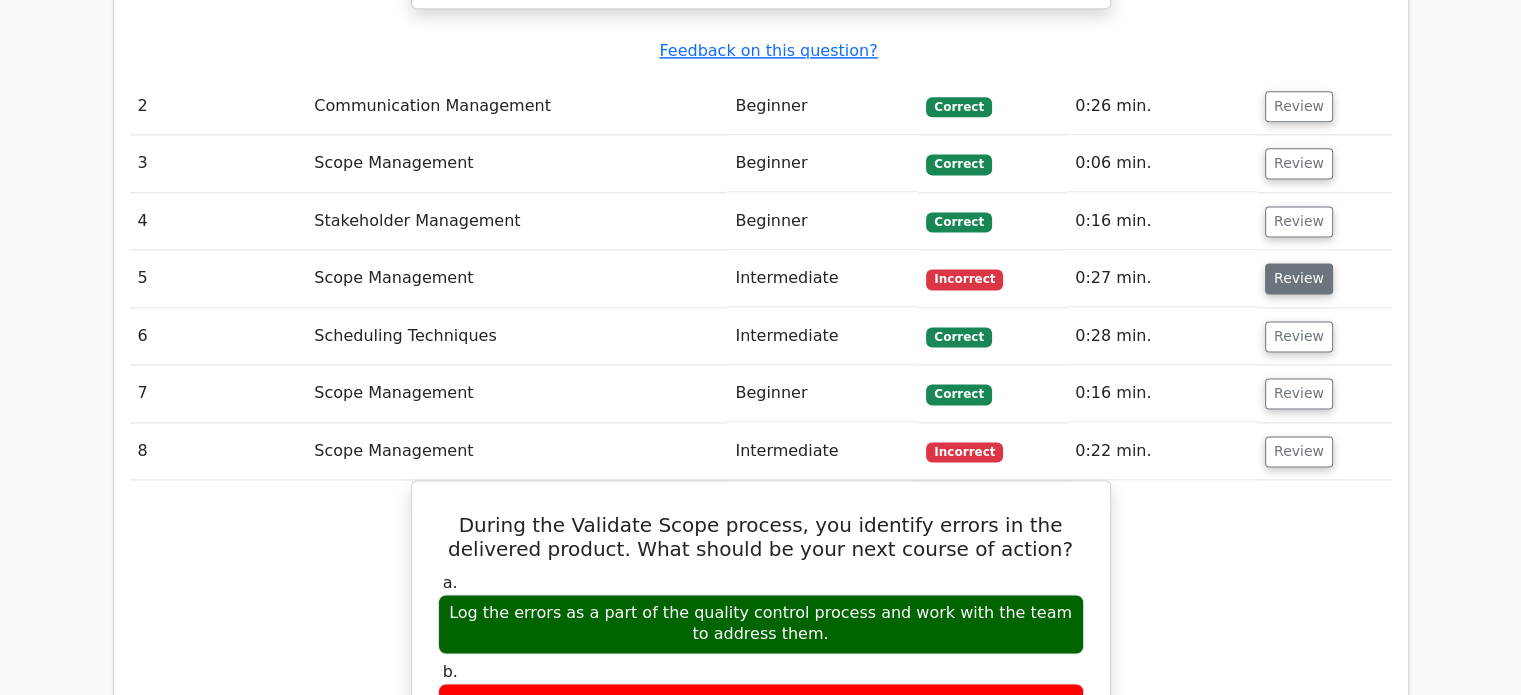
click at [1293, 263] on button "Review" at bounding box center [1299, 278] width 68 height 31
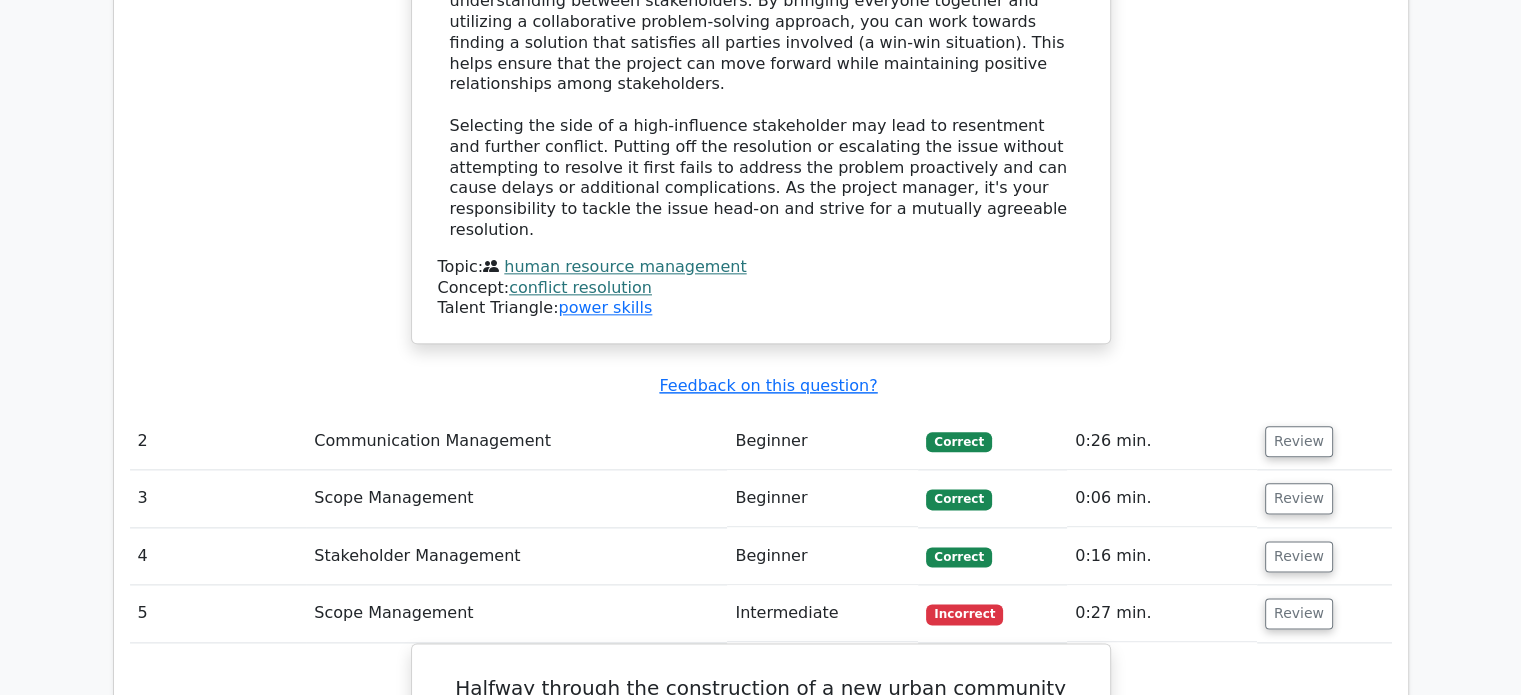
scroll to position [2399, 0]
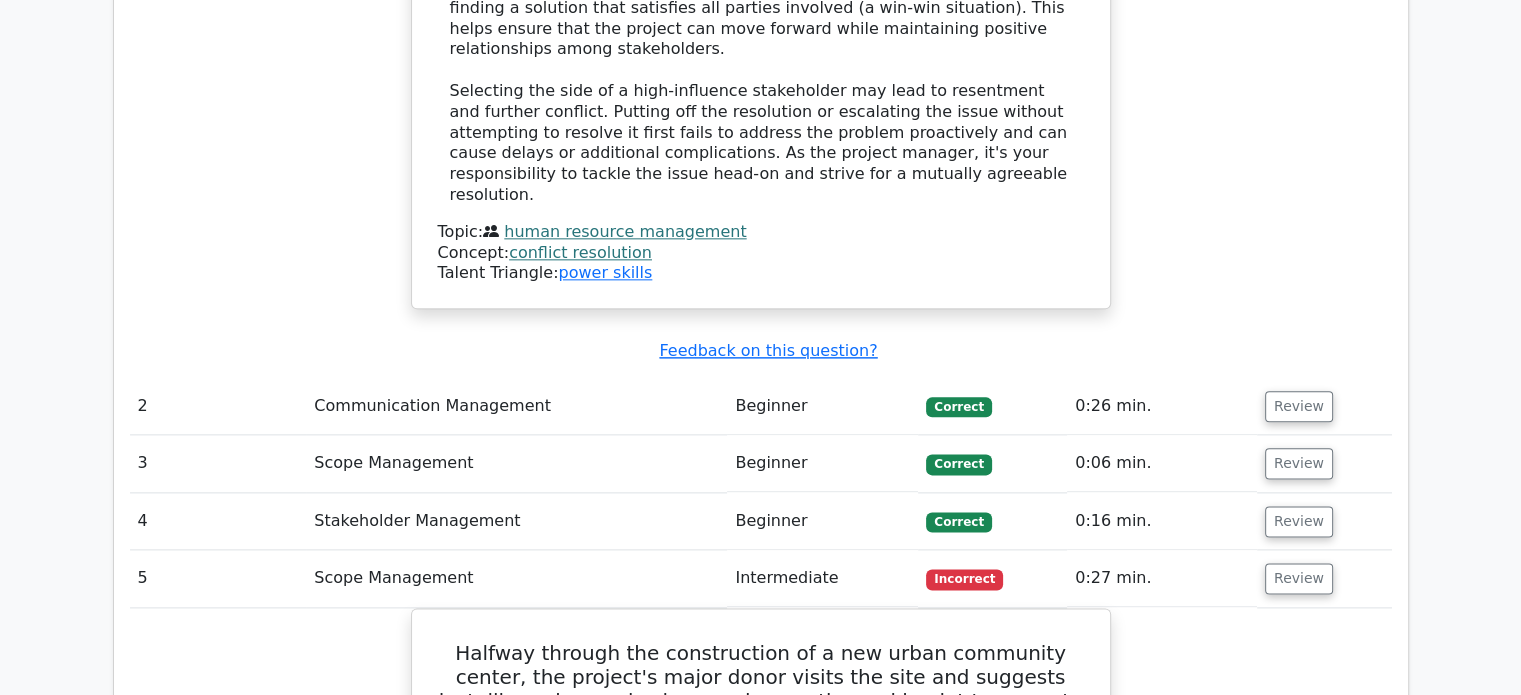
click at [1297, 550] on td "Review" at bounding box center [1324, 578] width 135 height 57
click at [1295, 563] on button "Review" at bounding box center [1299, 578] width 68 height 31
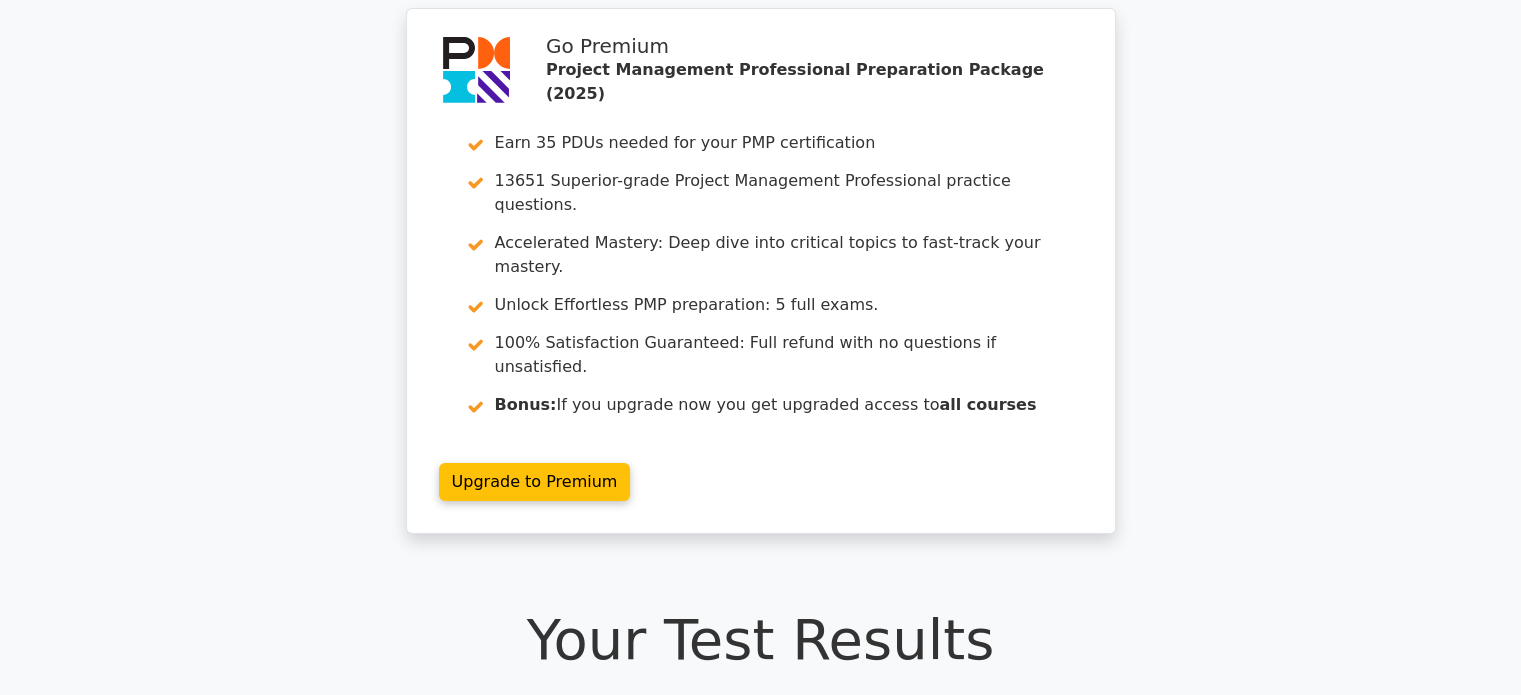
scroll to position [0, 0]
